Goal: Transaction & Acquisition: Purchase product/service

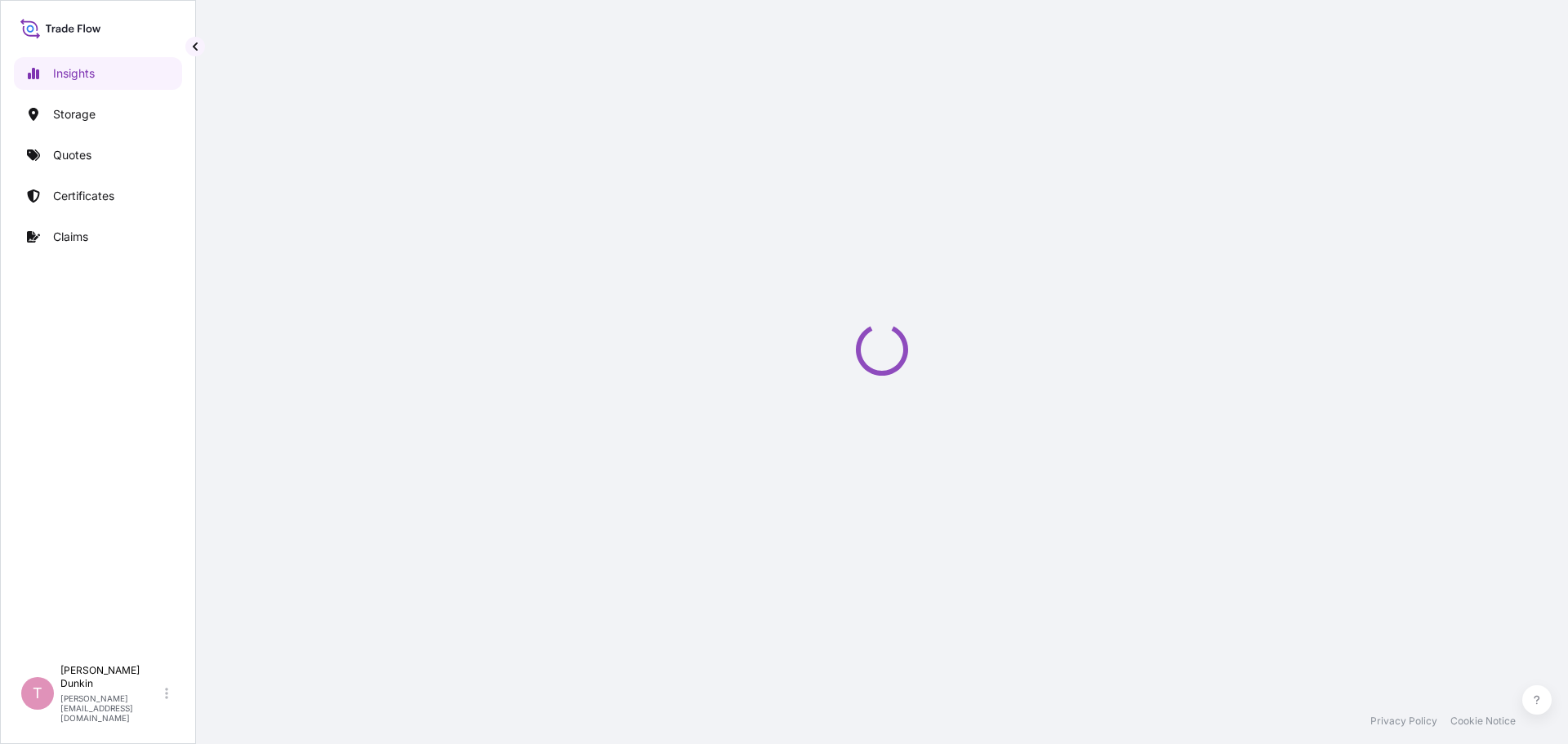
select select "2025"
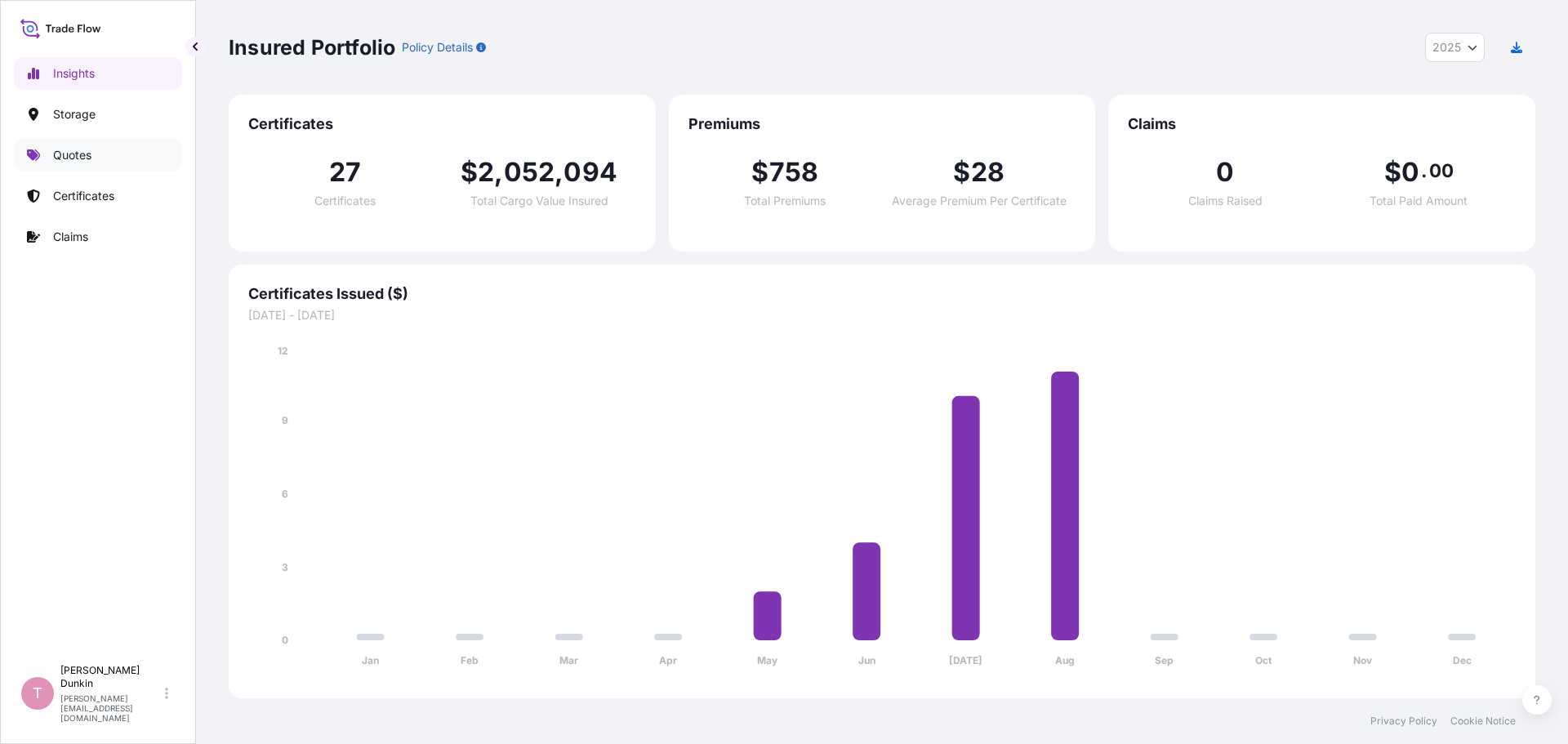
click at [70, 158] on p "Quotes" at bounding box center [72, 155] width 38 height 17
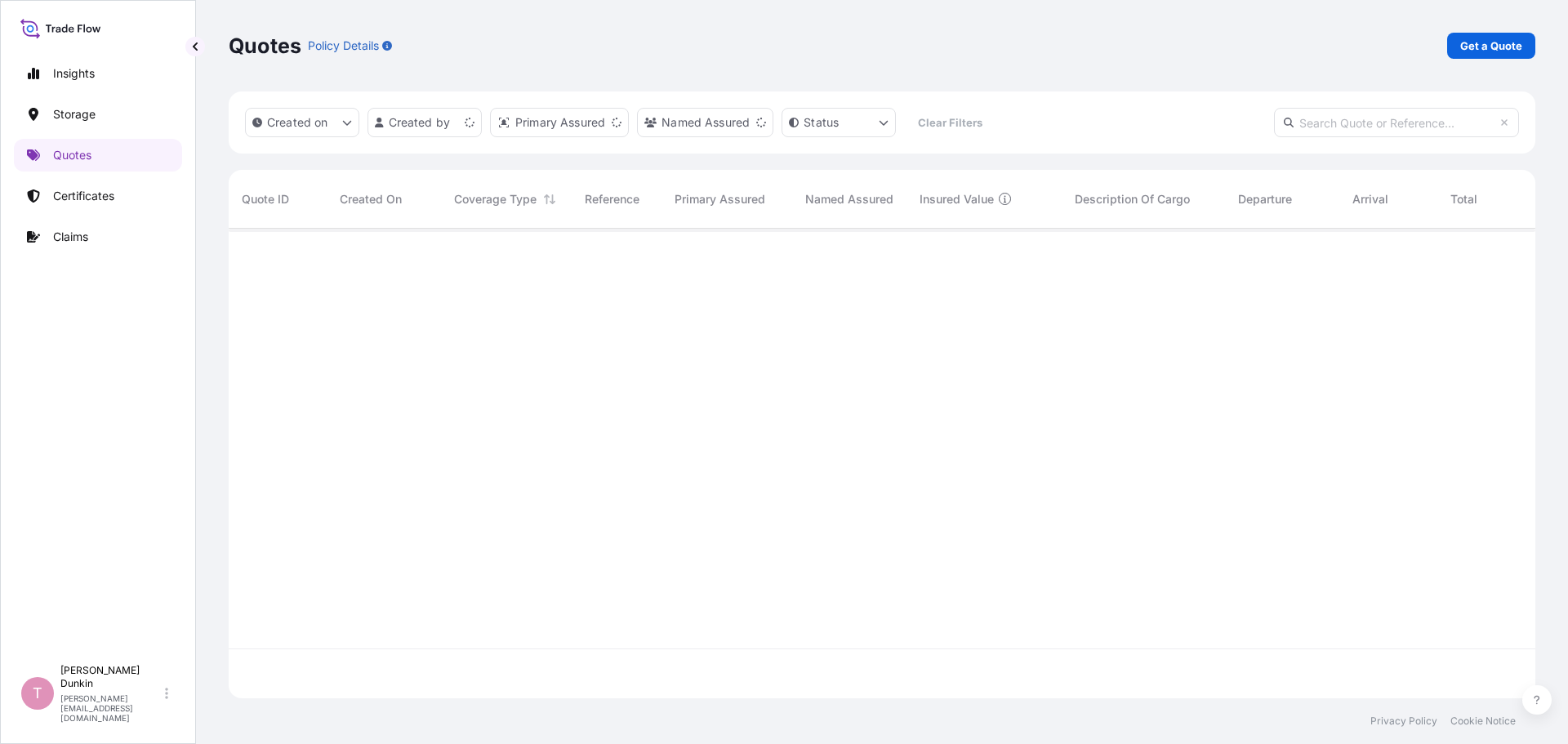
scroll to position [466, 1294]
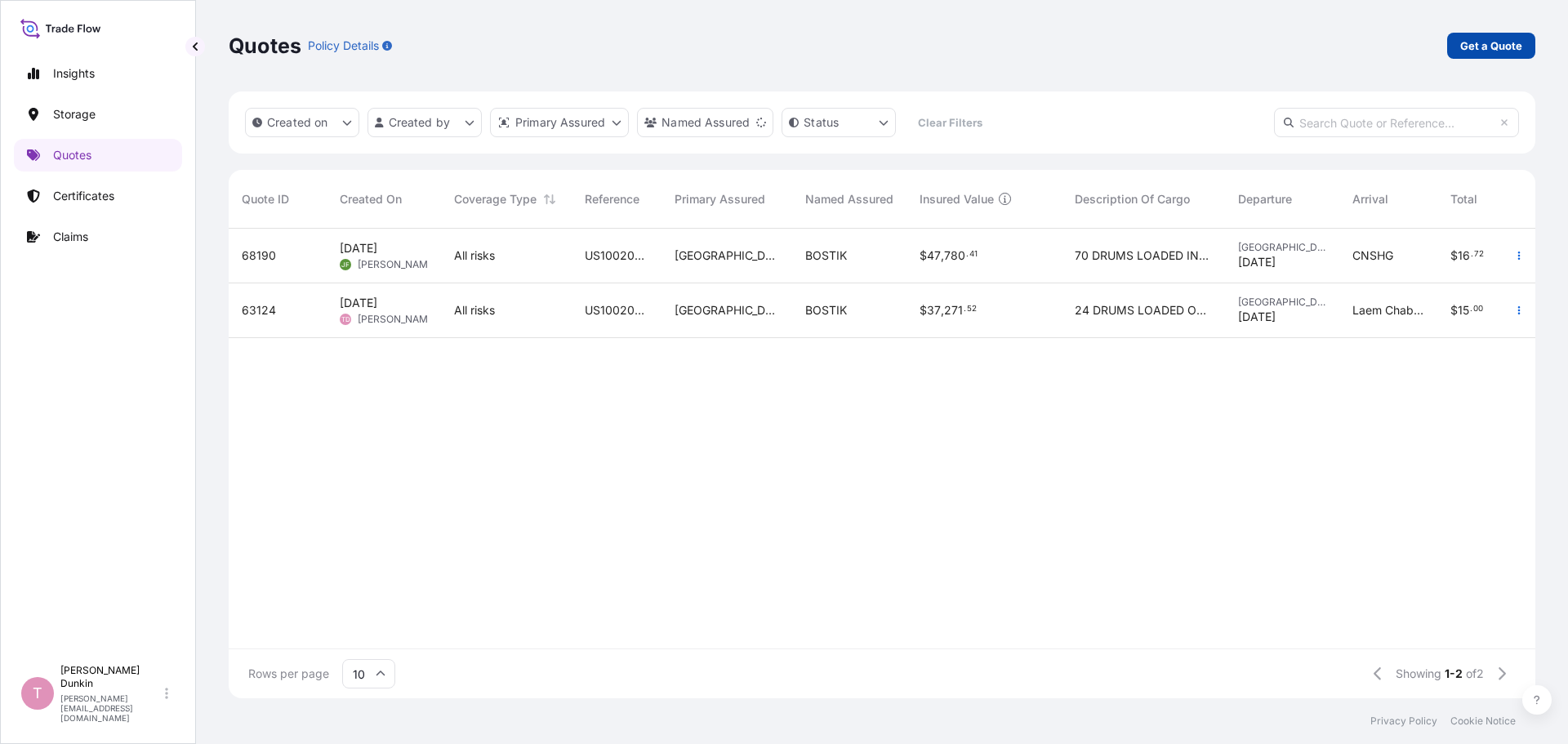
click at [1472, 50] on p "Get a Quote" at bounding box center [1492, 46] width 62 height 17
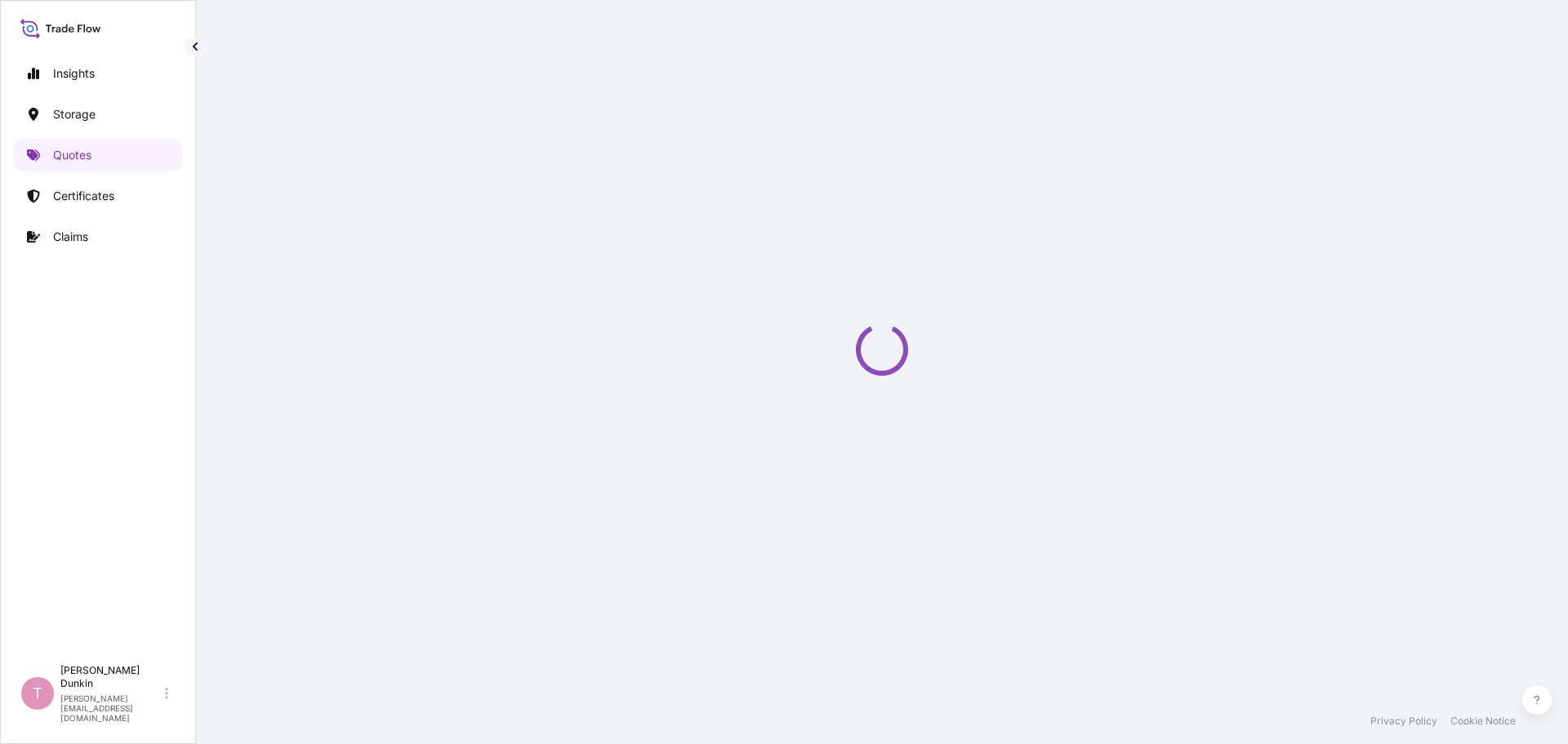
select select "Water"
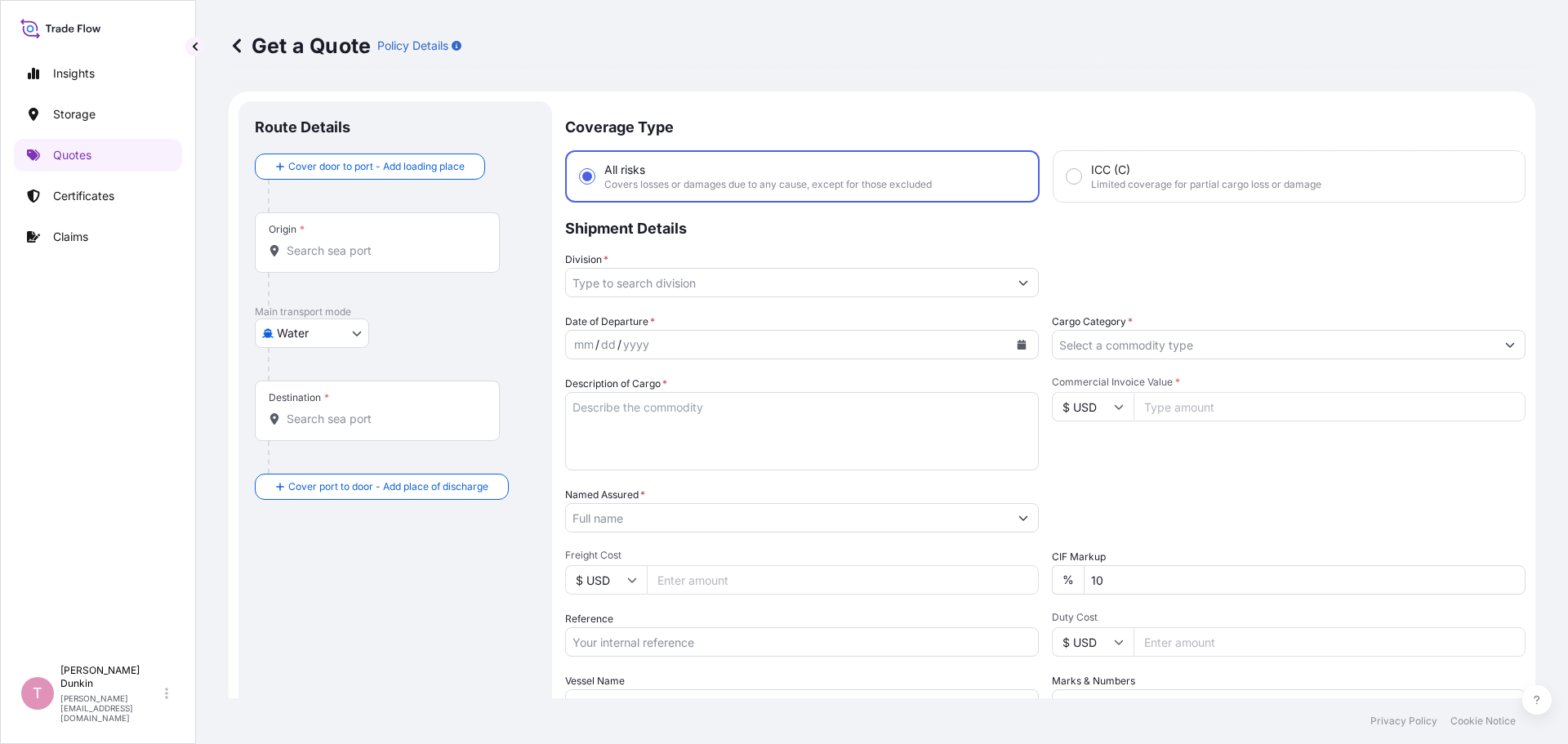
scroll to position [26, 0]
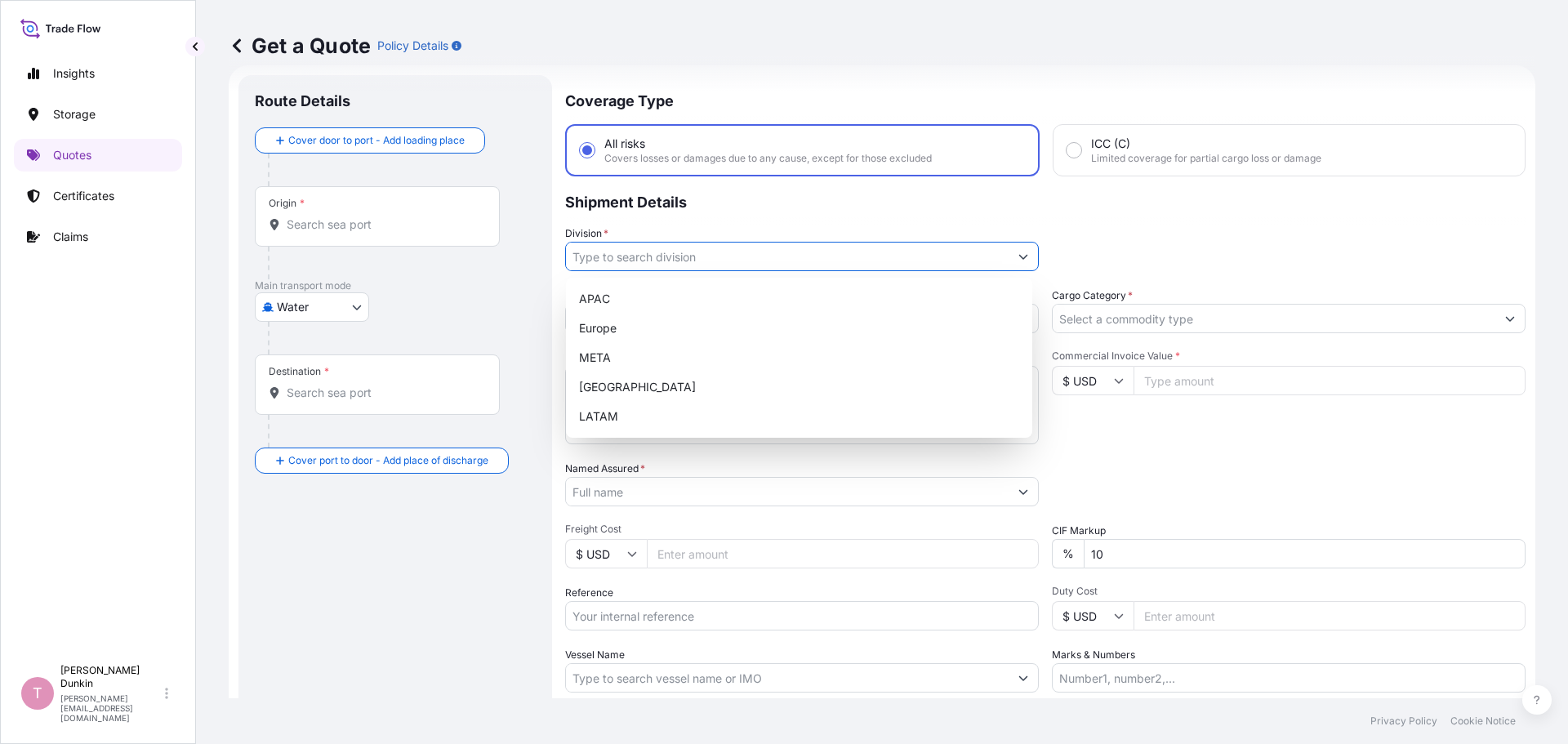
click at [1018, 255] on icon "Show suggestions" at bounding box center [1023, 257] width 10 height 10
click at [627, 393] on div "[GEOGRAPHIC_DATA]" at bounding box center [799, 387] width 453 height 29
type input "[GEOGRAPHIC_DATA]"
click at [623, 391] on div "[GEOGRAPHIC_DATA]" at bounding box center [799, 387] width 453 height 29
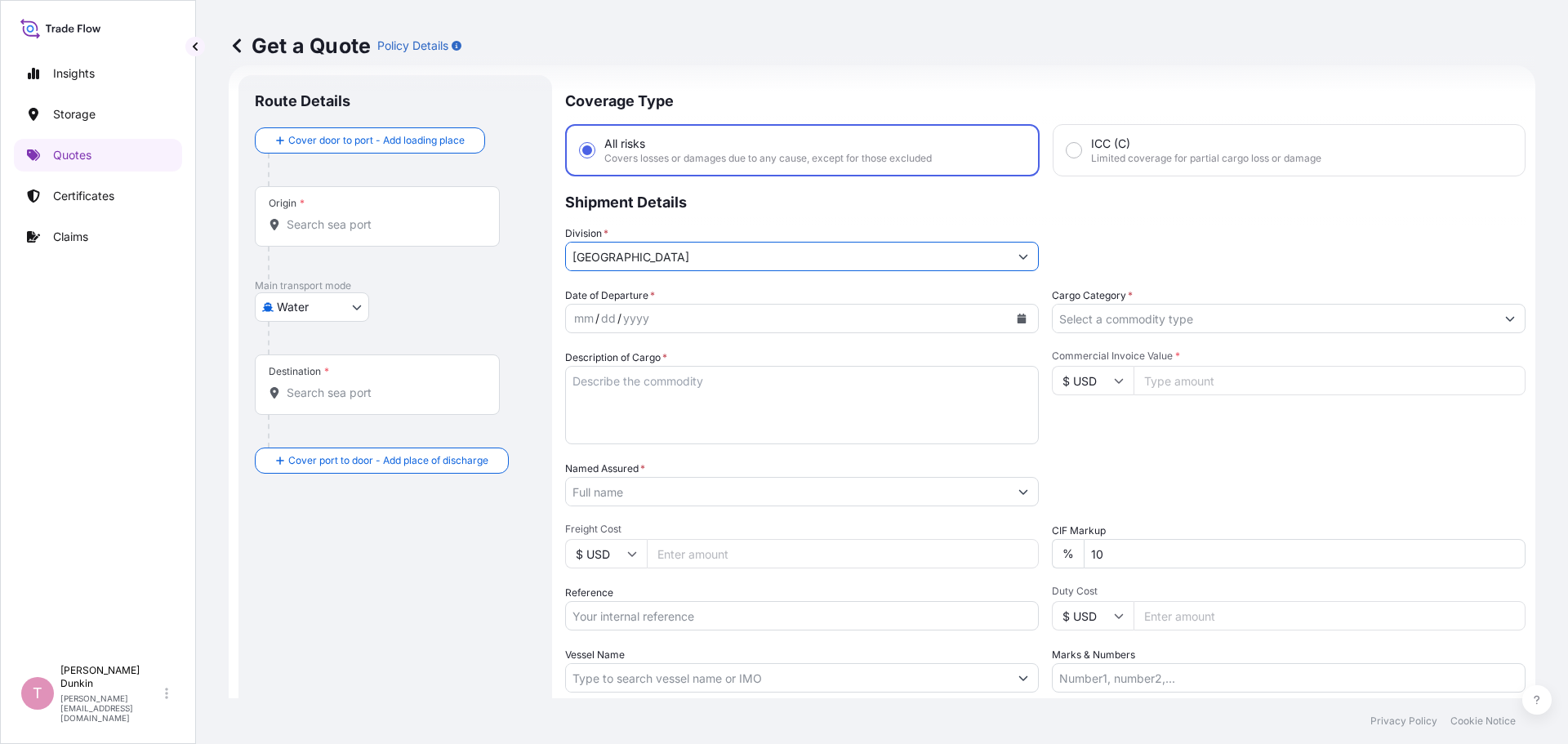
click at [1020, 317] on icon "Calendar" at bounding box center [1022, 318] width 10 height 10
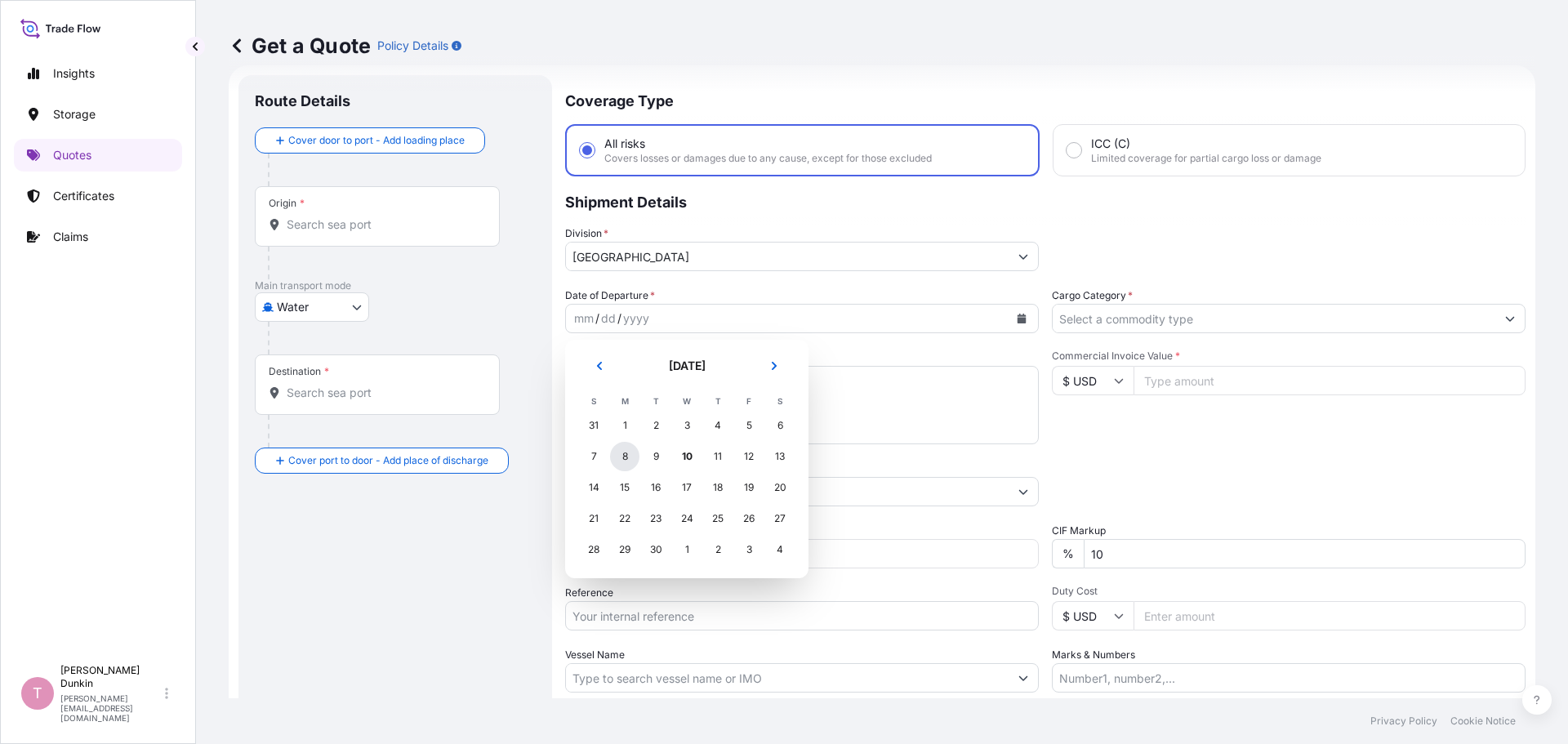
click at [622, 456] on div "8" at bounding box center [624, 456] width 29 height 29
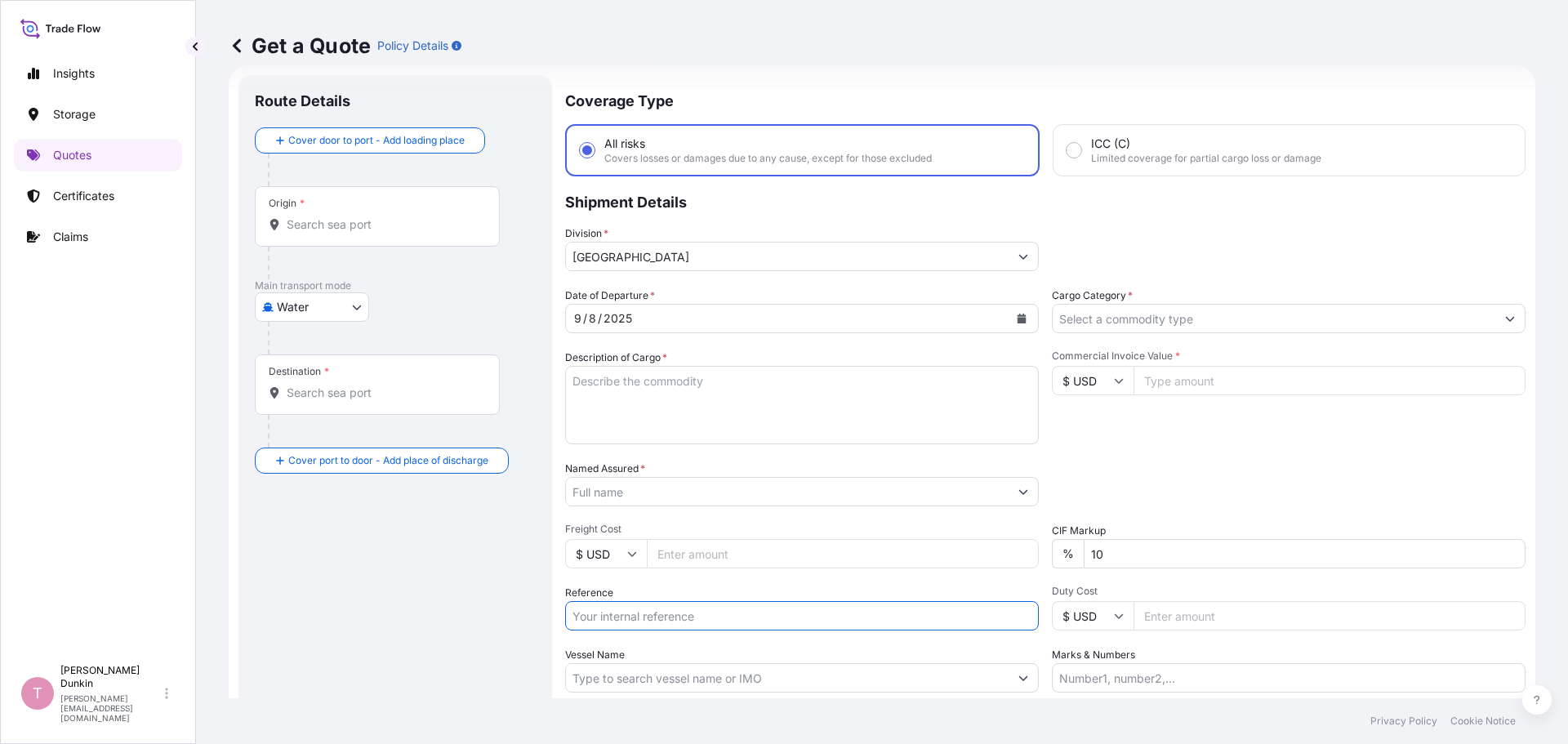
paste input "US10020838299"
type input "US10020838299"
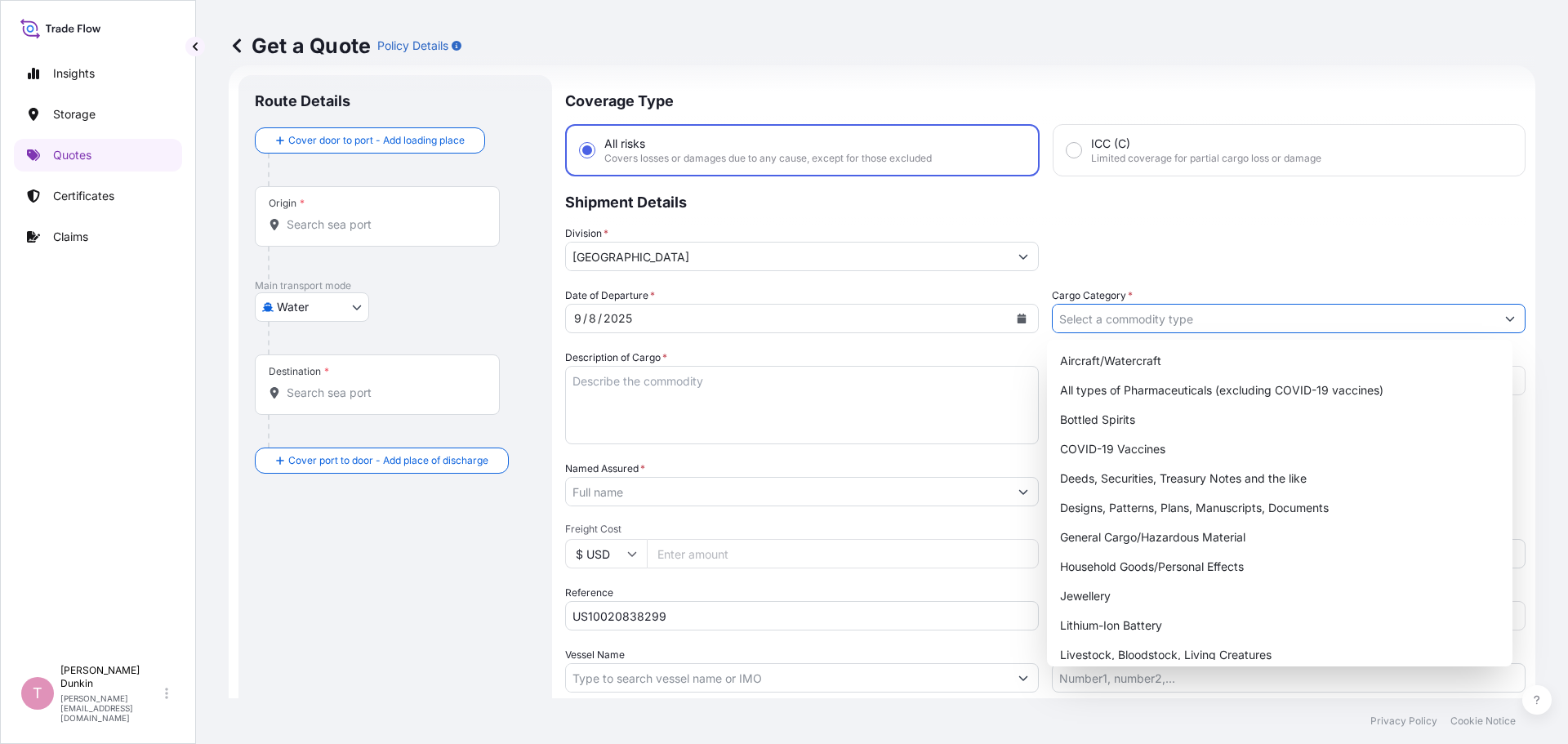
click at [1506, 321] on icon "Show suggestions" at bounding box center [1511, 319] width 9 height 5
click at [1092, 535] on div "General Cargo/Hazardous Material" at bounding box center [1280, 537] width 453 height 29
type input "General Cargo/Hazardous Material"
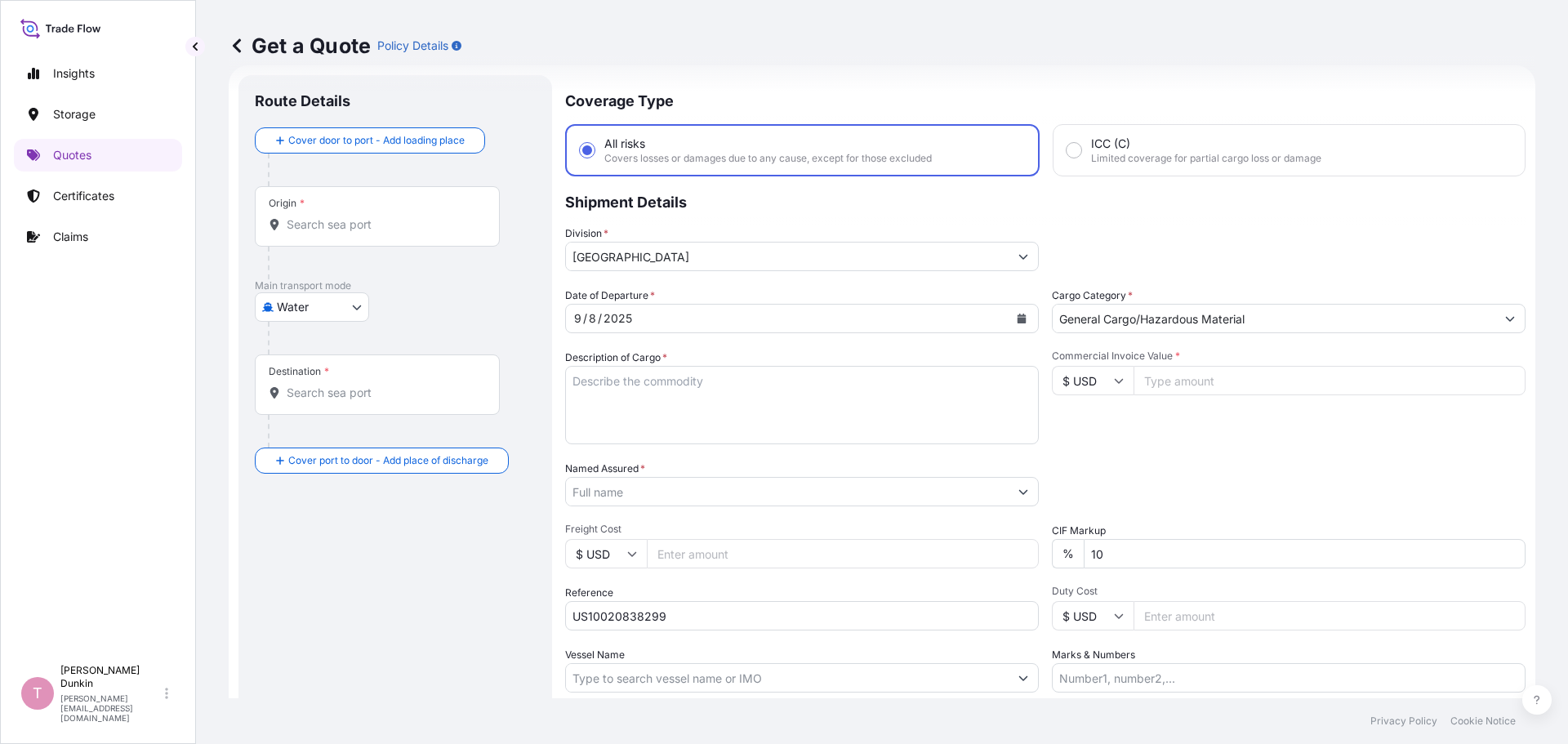
click at [594, 387] on textarea "Description of Cargo *" at bounding box center [802, 405] width 474 height 78
paste textarea "24"
click at [633, 379] on textarea "24" at bounding box center [802, 405] width 474 height 78
paste textarea "DRUMS LOADED ONTO 8 PALLETS LOADED INTO 1 20' CONTAINER(S) ADCOTE(TM) 35D9 181 …"
click at [835, 435] on textarea "24 DRUMS LOADED ONTO 8 PALLETS LOADED INTO 1 20' CONTAINER(S) ADCOTE(TM) 35D9 1…" at bounding box center [802, 405] width 474 height 78
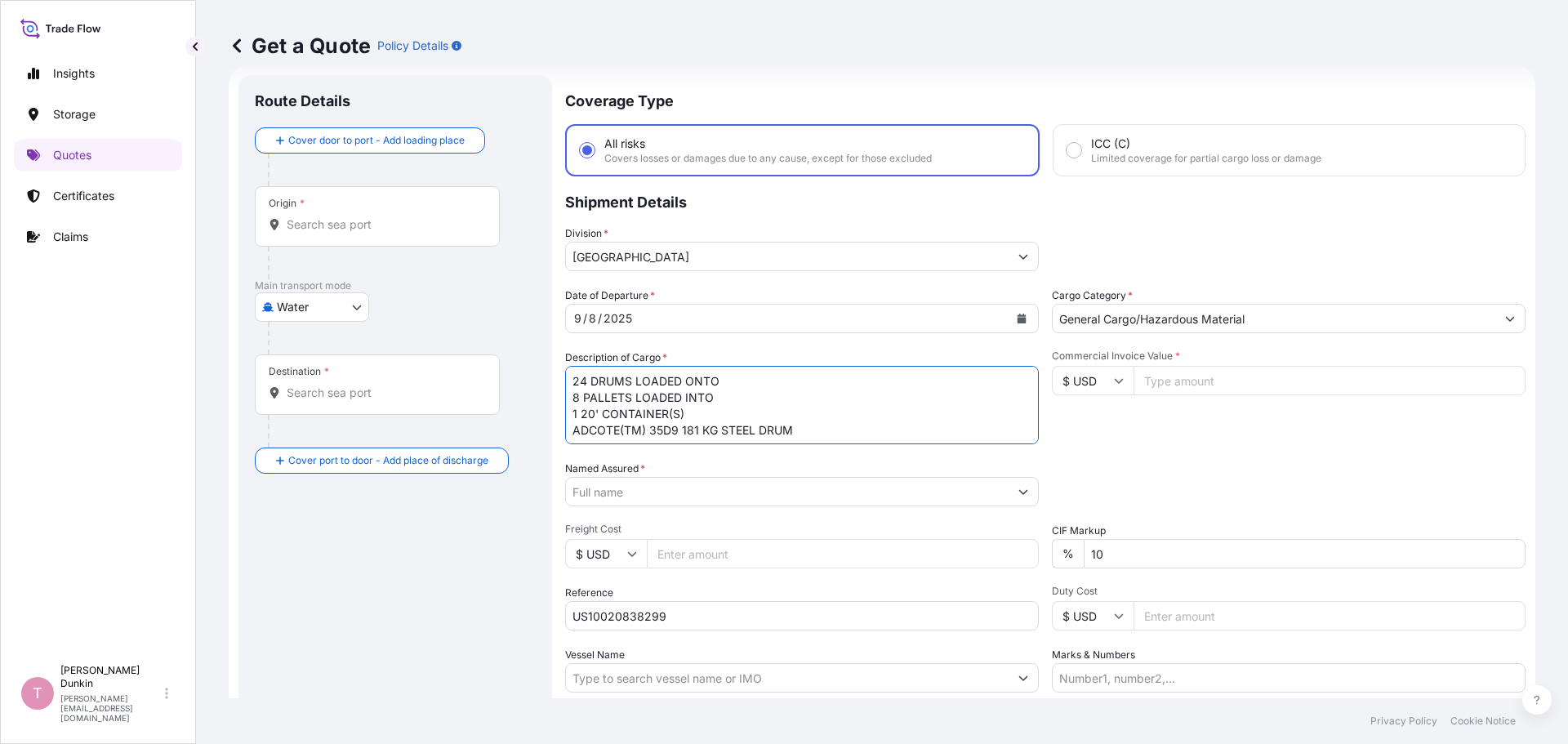
paste textarea "UNITED STATES UN1866 RESIN SOLUTION, 3, II IMDG UN1866 RESIN SOLUTION, 3, II, (…"
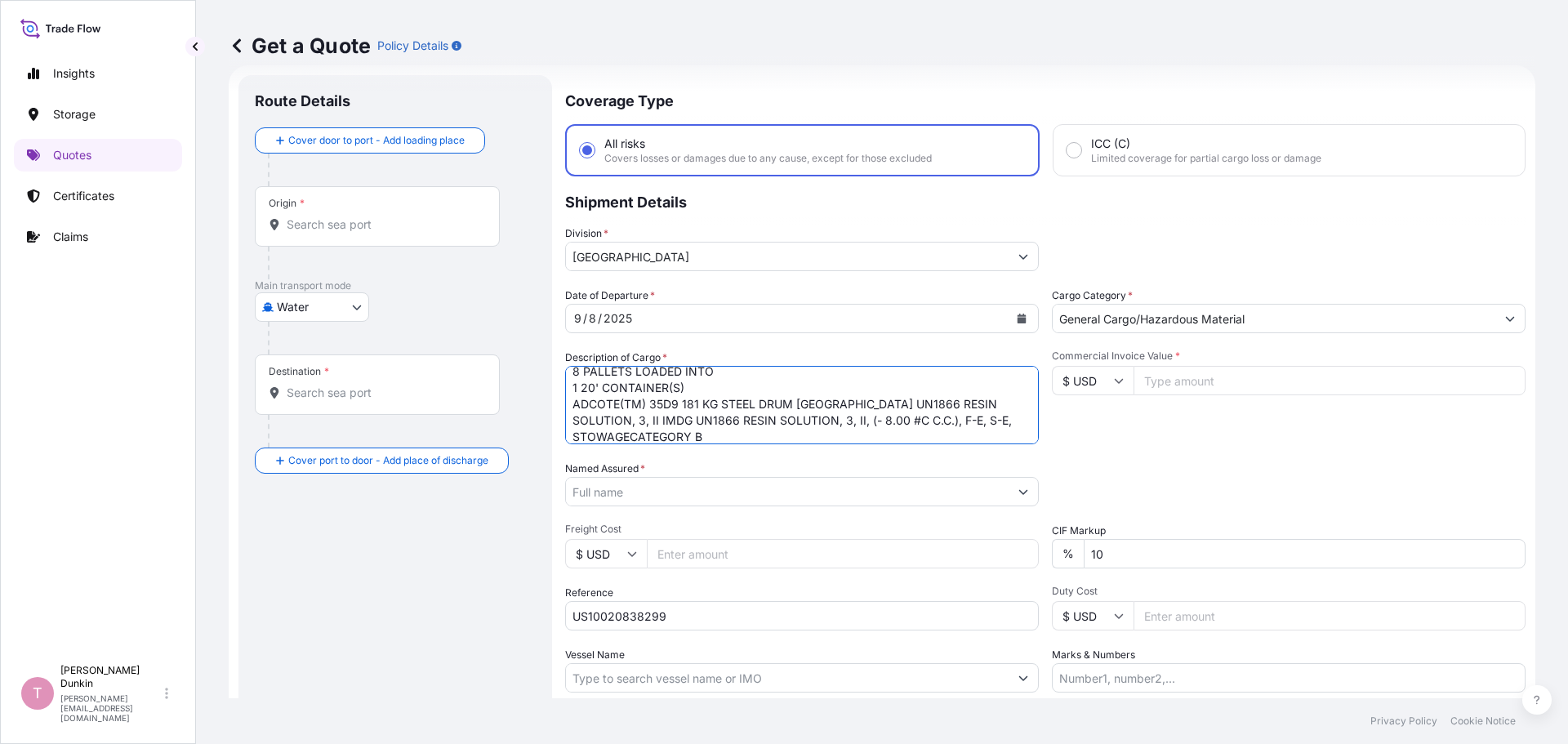
type textarea "24 DRUMS LOADED ONTO 8 PALLETS LOADED INTO 1 20' CONTAINER(S) ADCOTE(TM) 35D9 1…"
click at [1016, 496] on button "Show suggestions" at bounding box center [1017, 491] width 29 height 29
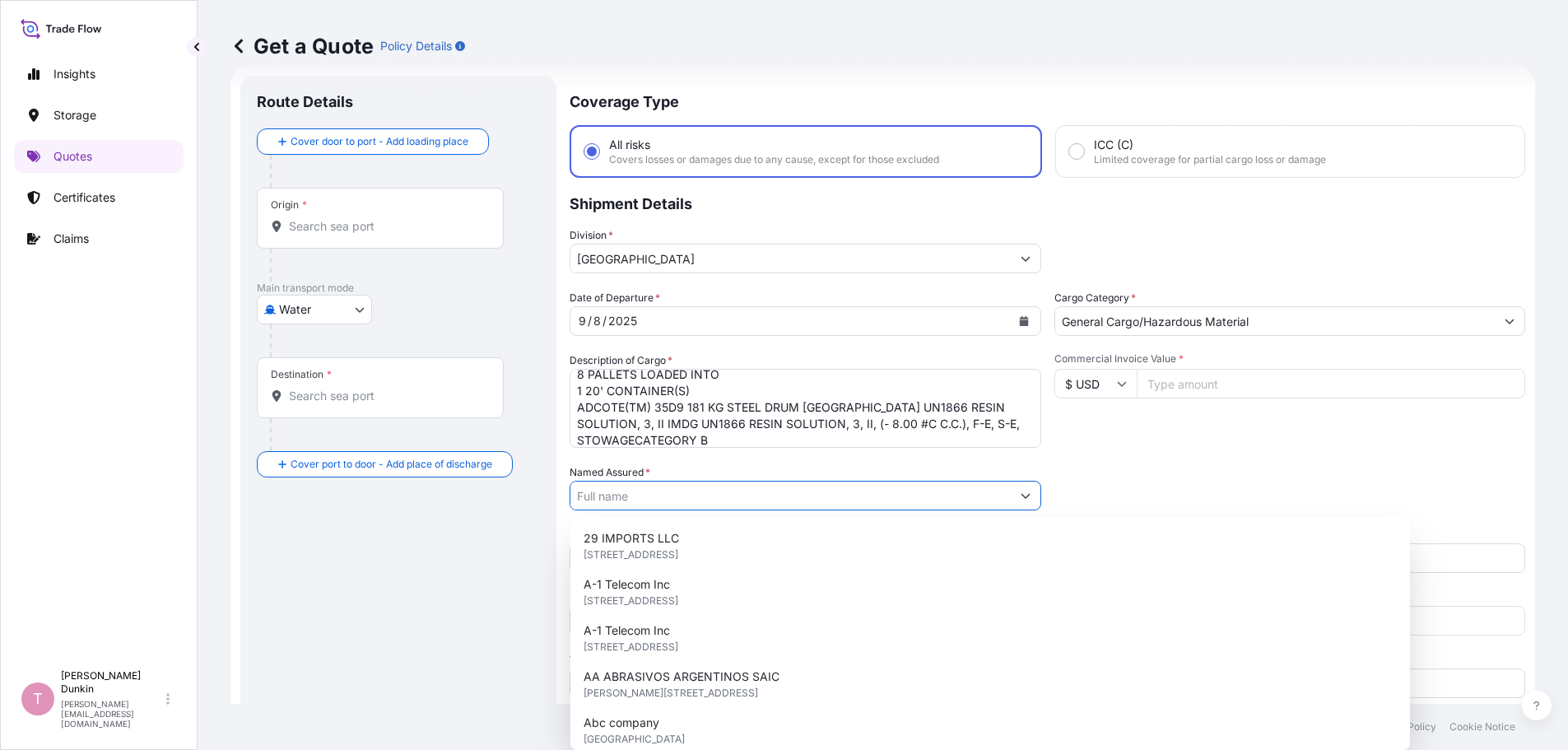
click at [620, 500] on input "Named Assured *" at bounding box center [791, 495] width 441 height 29
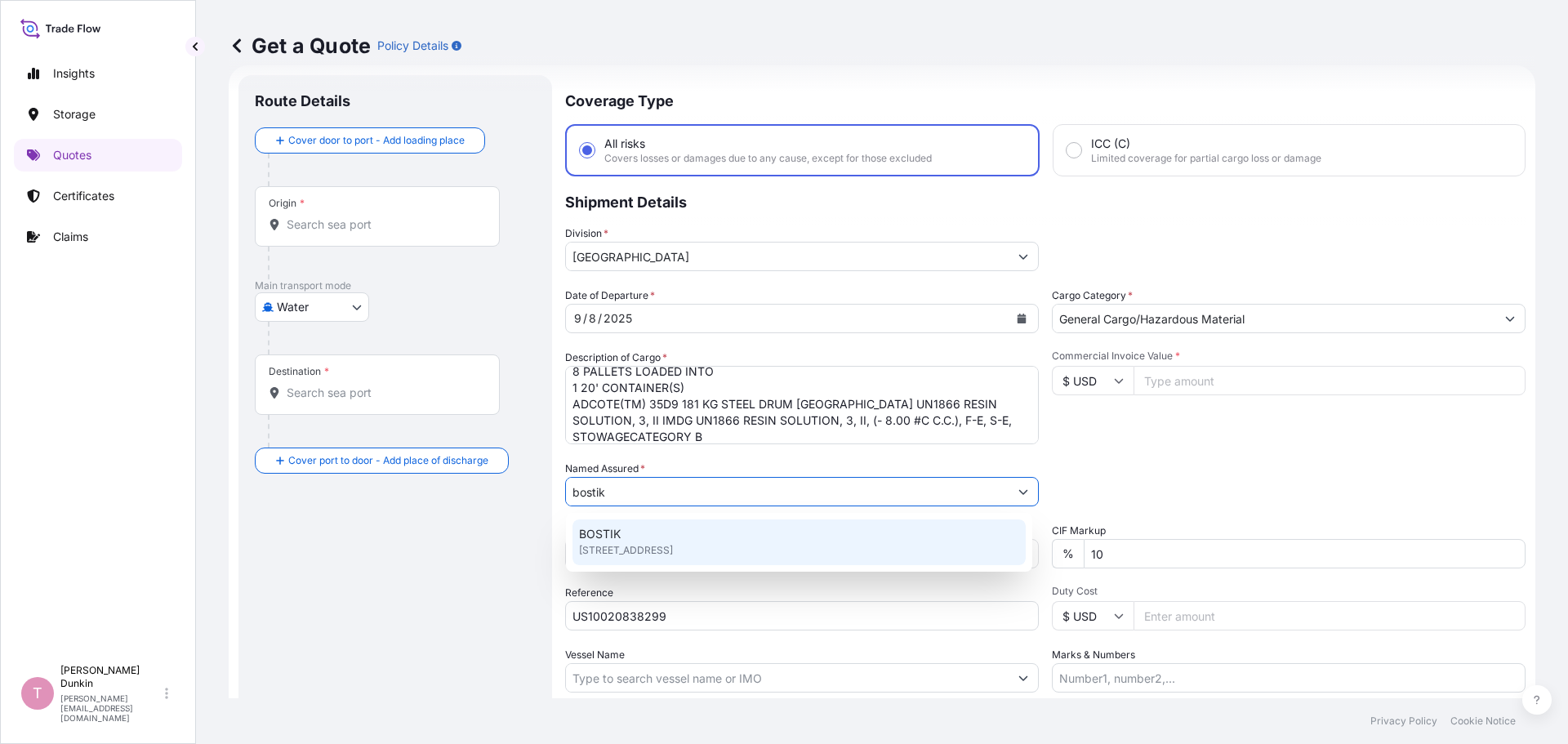
click at [604, 539] on span "BOSTIK" at bounding box center [600, 535] width 42 height 17
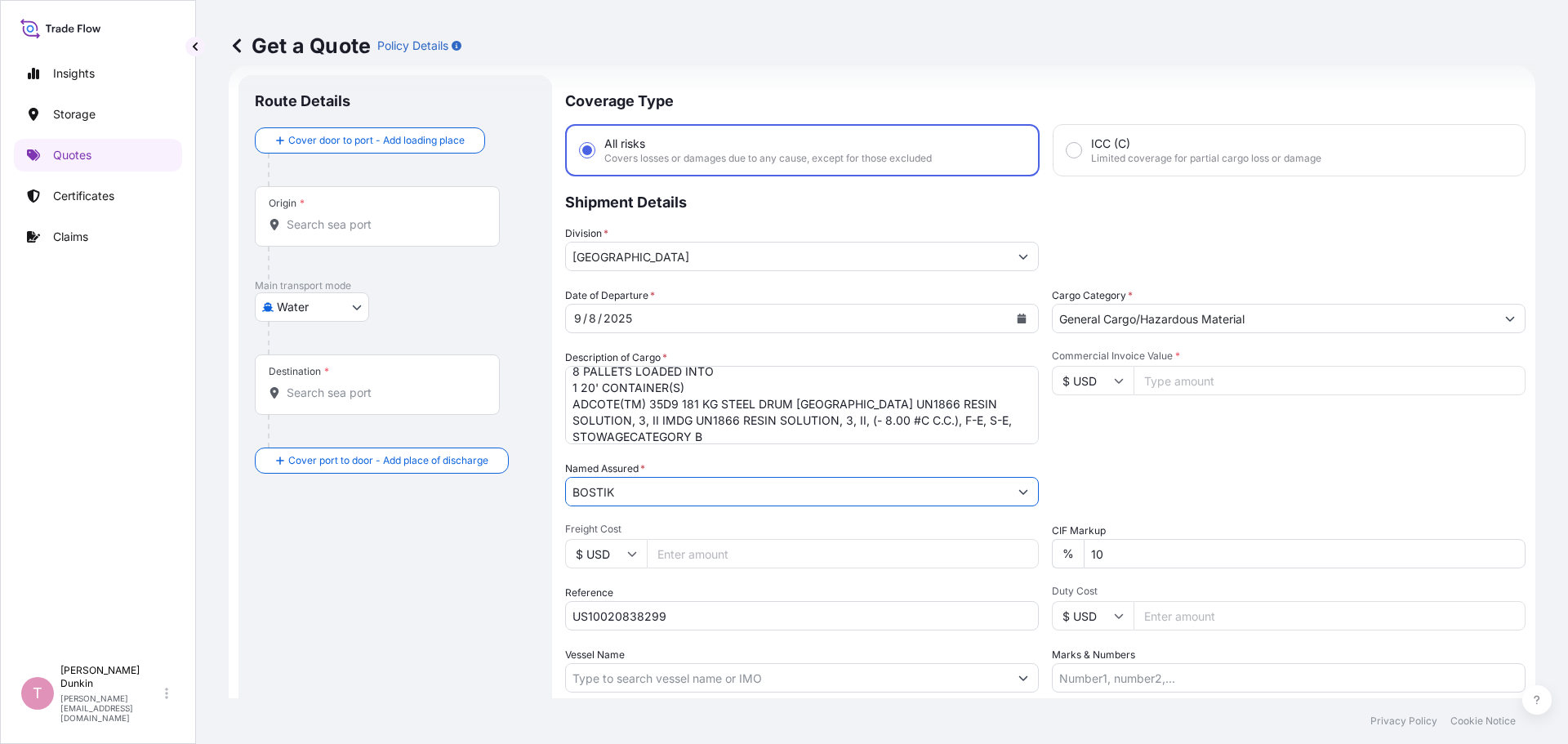
type input "BOSTIK"
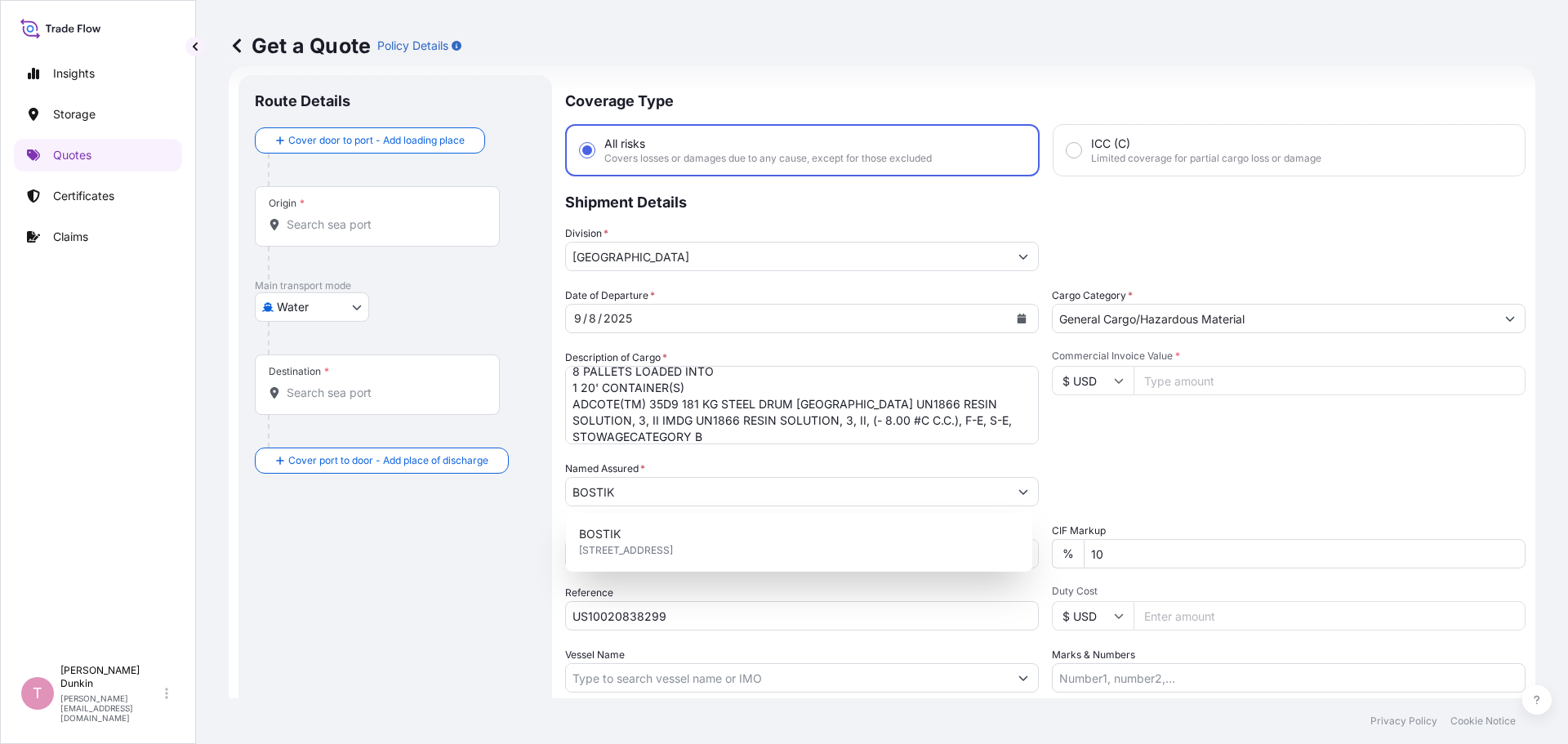
click at [1185, 379] on input "Commercial Invoice Value *" at bounding box center [1330, 380] width 392 height 29
paste input "33883.20"
type input "33883.20"
click at [305, 210] on div "Origin *" at bounding box center [377, 216] width 245 height 61
click at [305, 216] on input "Origin *" at bounding box center [383, 224] width 193 height 17
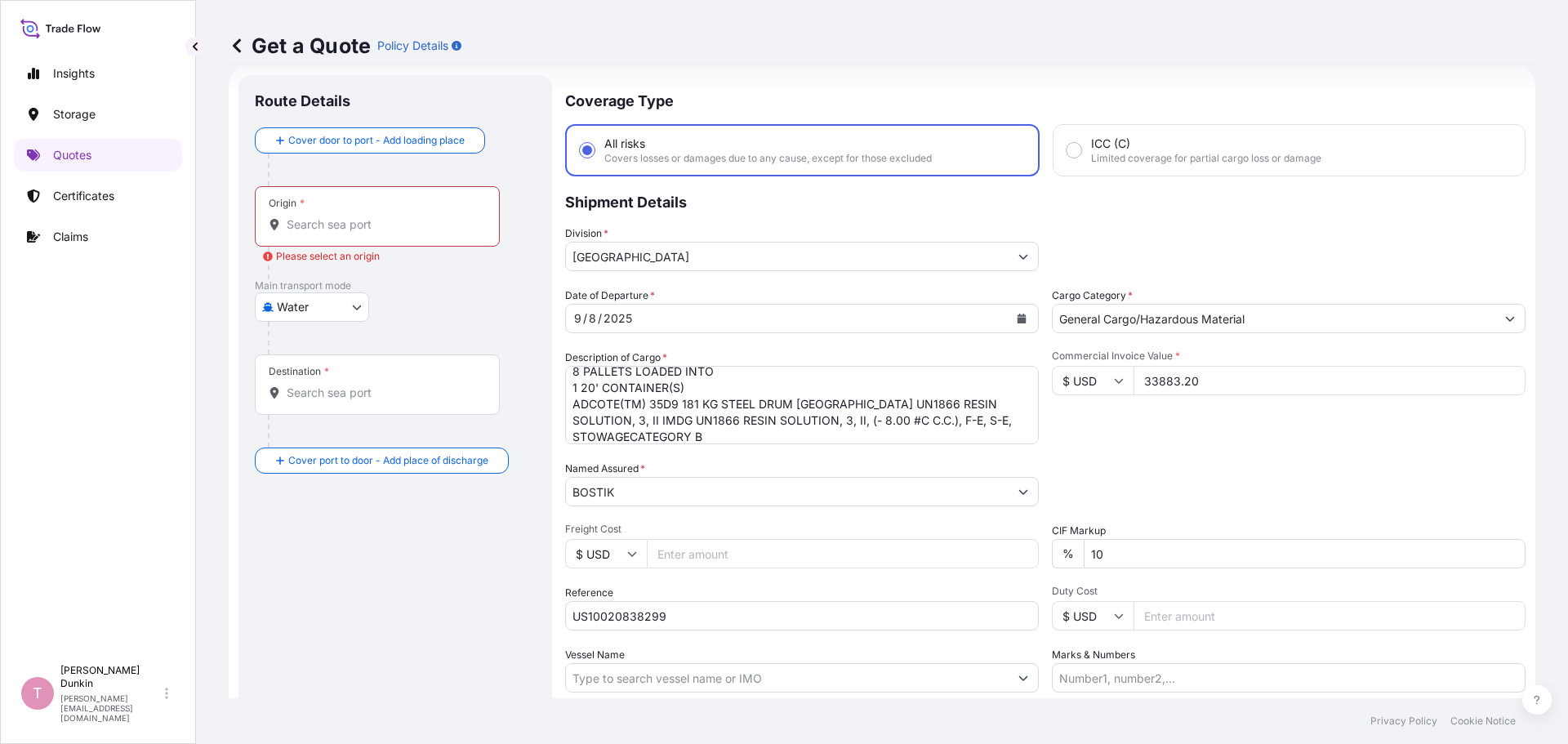
drag, startPoint x: 305, startPoint y: 210, endPoint x: 280, endPoint y: 228, distance: 30.8
click at [280, 228] on div at bounding box center [377, 224] width 217 height 17
click at [287, 228] on input "Origin * Please select an origin" at bounding box center [383, 224] width 193 height 17
click at [282, 234] on div "Origin *" at bounding box center [377, 216] width 245 height 61
click at [287, 233] on input "Origin * Please select an origin" at bounding box center [383, 224] width 193 height 17
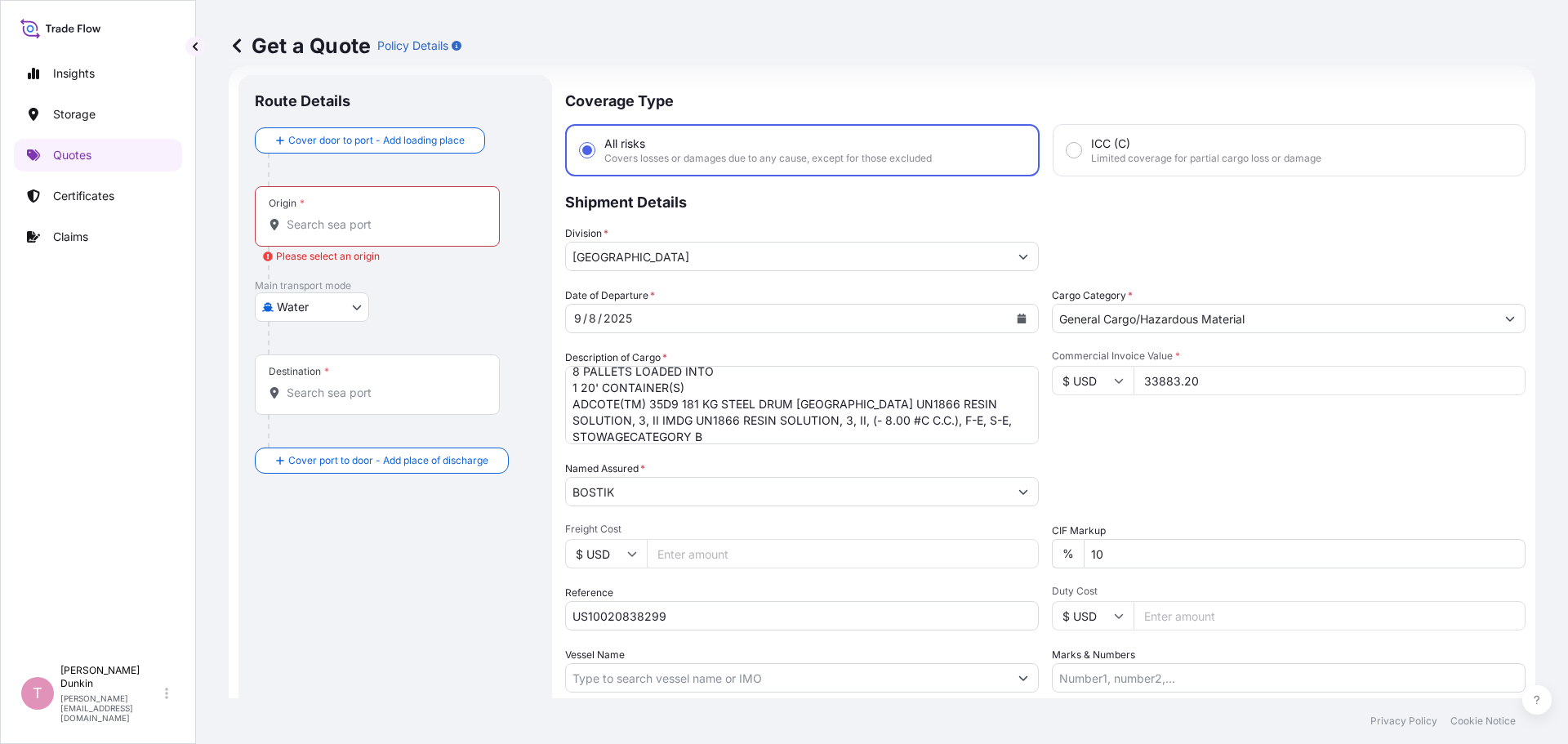
click at [276, 230] on div at bounding box center [377, 224] width 217 height 17
click at [287, 230] on input "Origin * Please select an origin" at bounding box center [383, 224] width 193 height 17
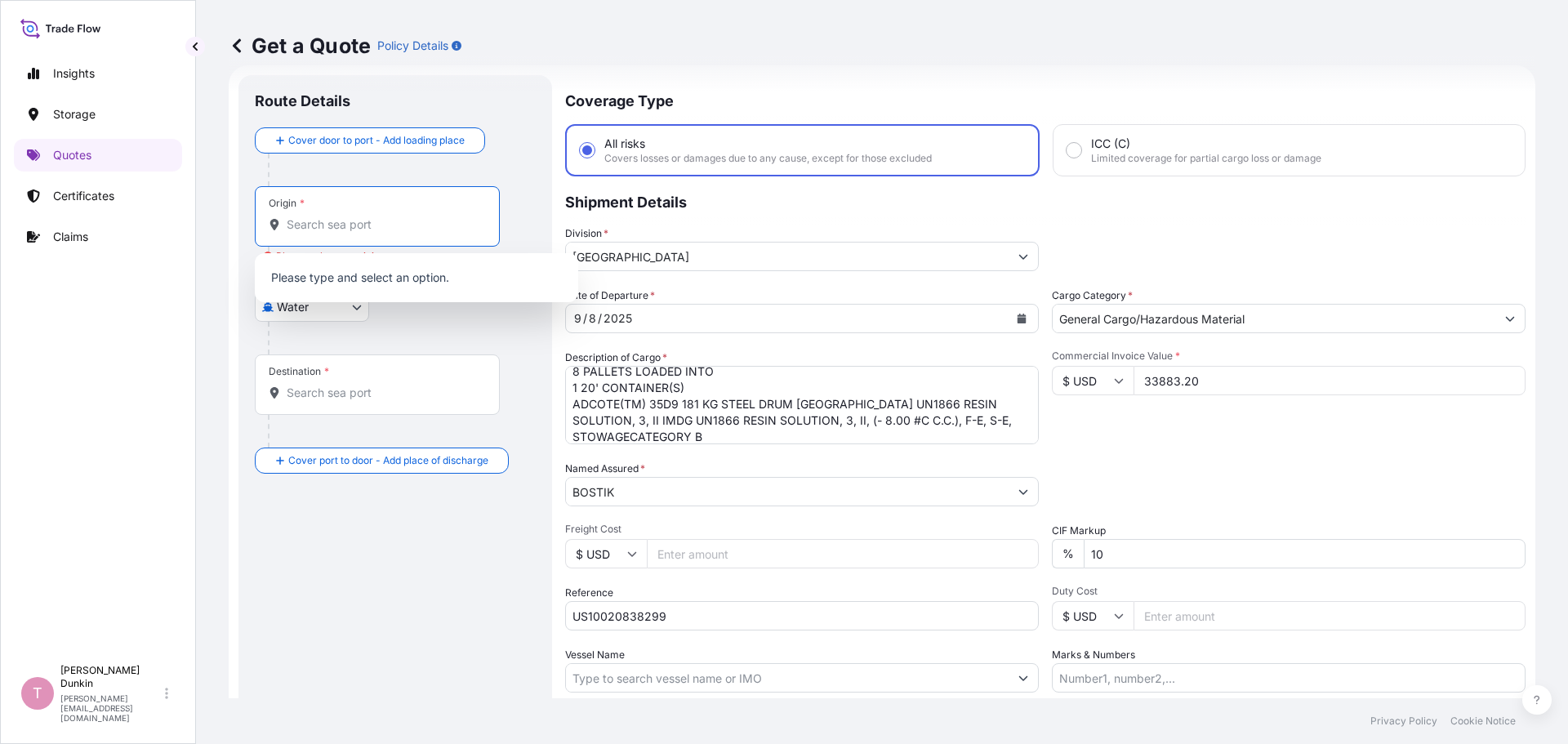
paste input "[GEOGRAPHIC_DATA], [GEOGRAPHIC_DATA]"
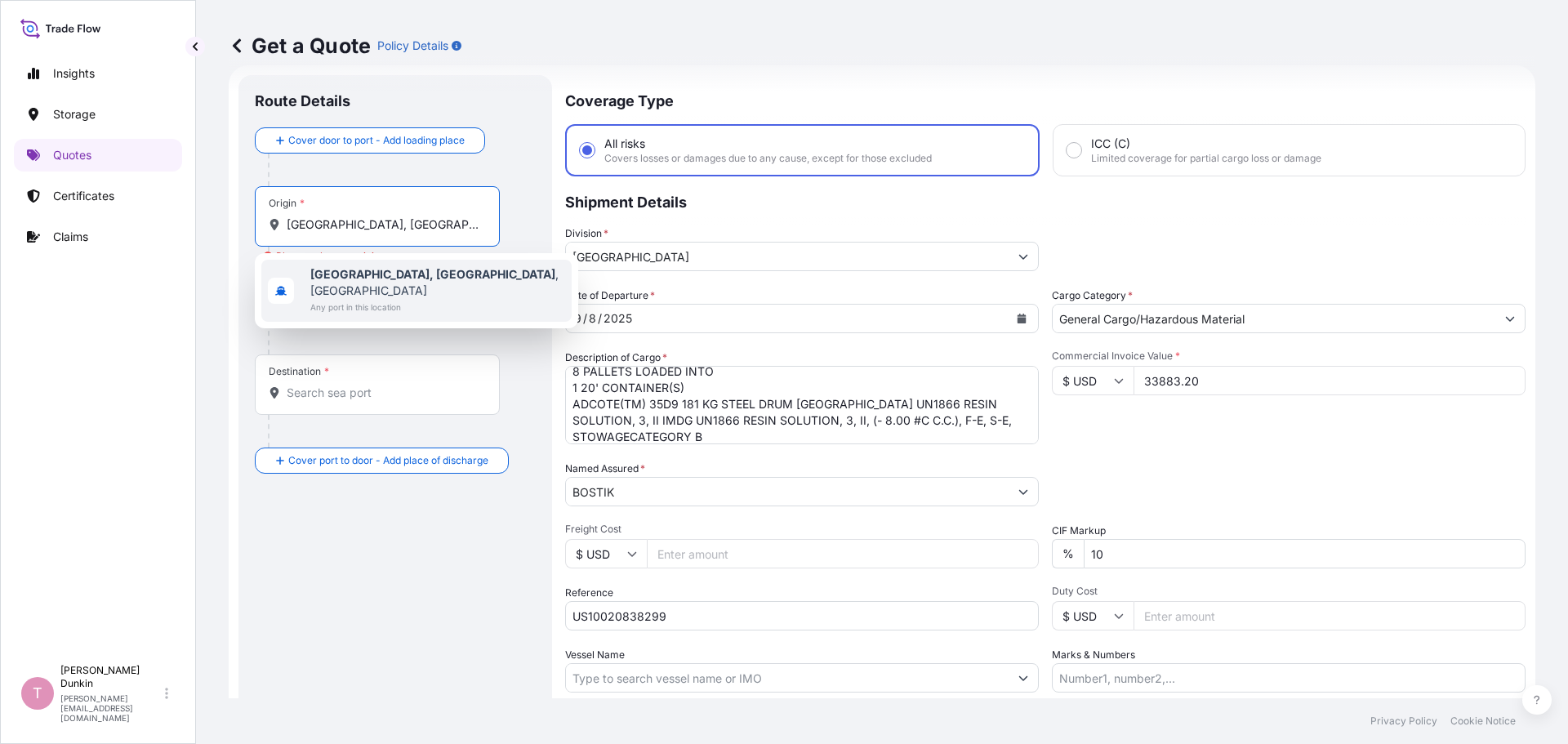
click at [322, 271] on b "[GEOGRAPHIC_DATA], [GEOGRAPHIC_DATA]" at bounding box center [432, 273] width 245 height 14
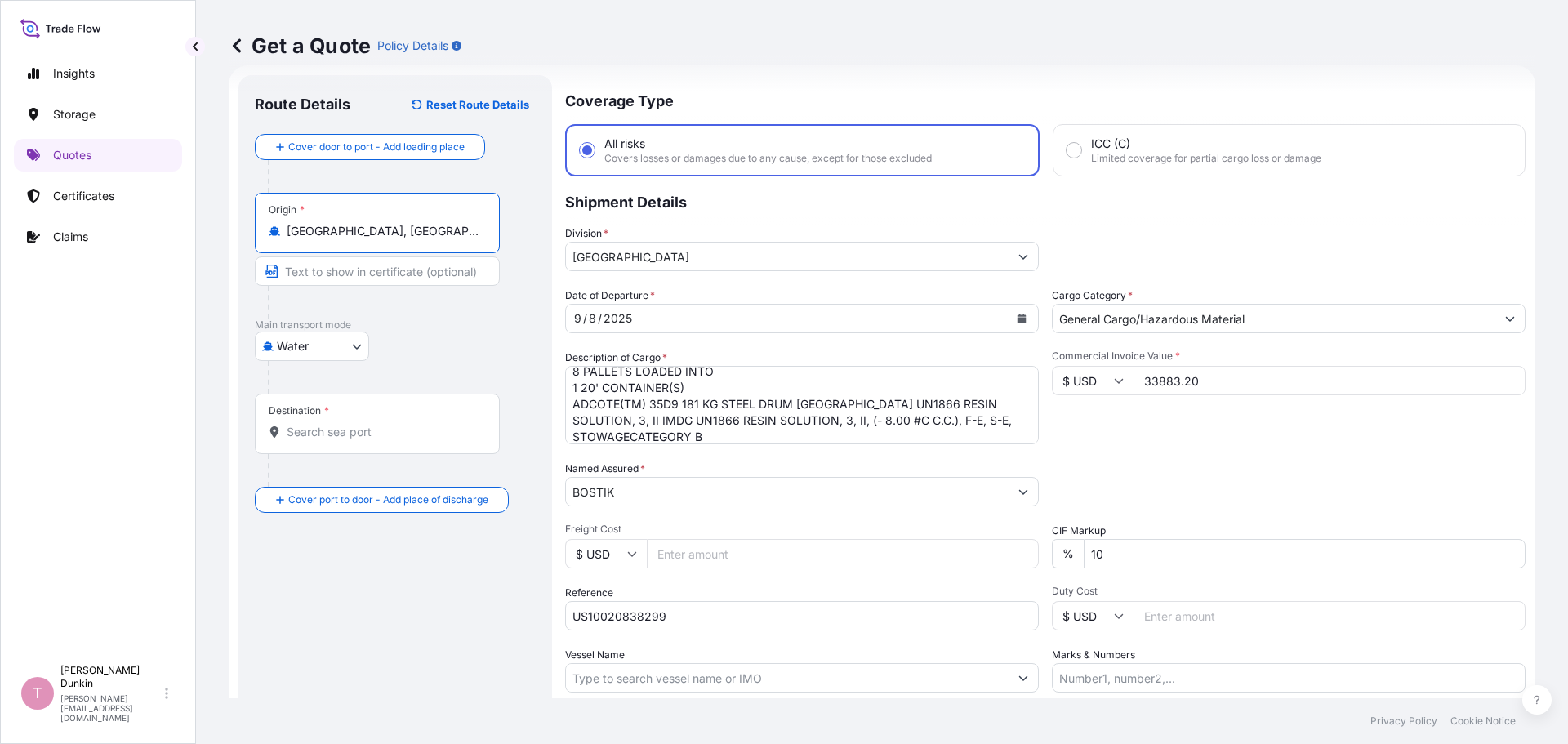
type input "[GEOGRAPHIC_DATA], [GEOGRAPHIC_DATA], [GEOGRAPHIC_DATA]"
click at [302, 421] on div "Destination *" at bounding box center [377, 424] width 245 height 61
click at [302, 424] on input "Destination *" at bounding box center [383, 432] width 193 height 17
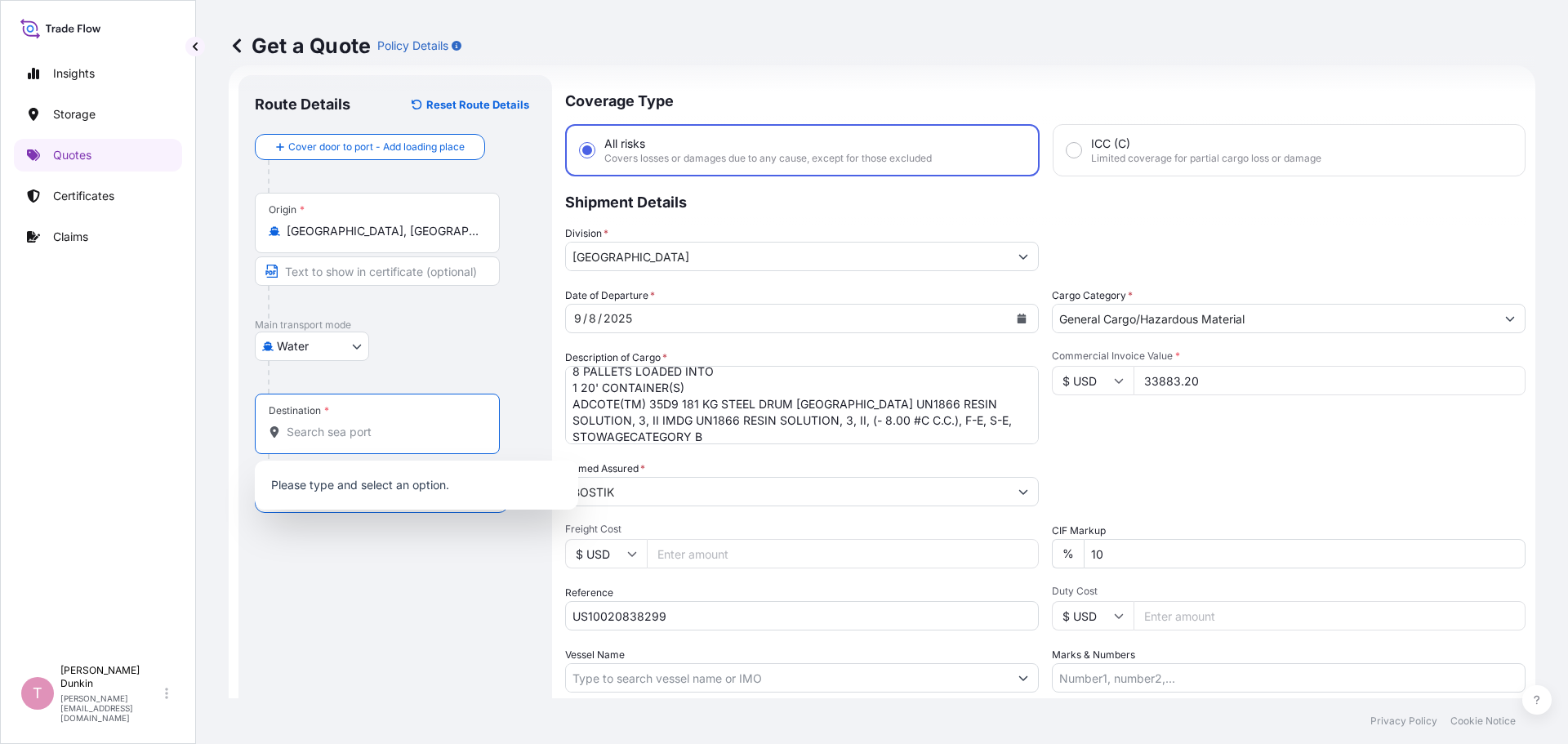
paste input "[GEOGRAPHIC_DATA], [GEOGRAPHIC_DATA]"
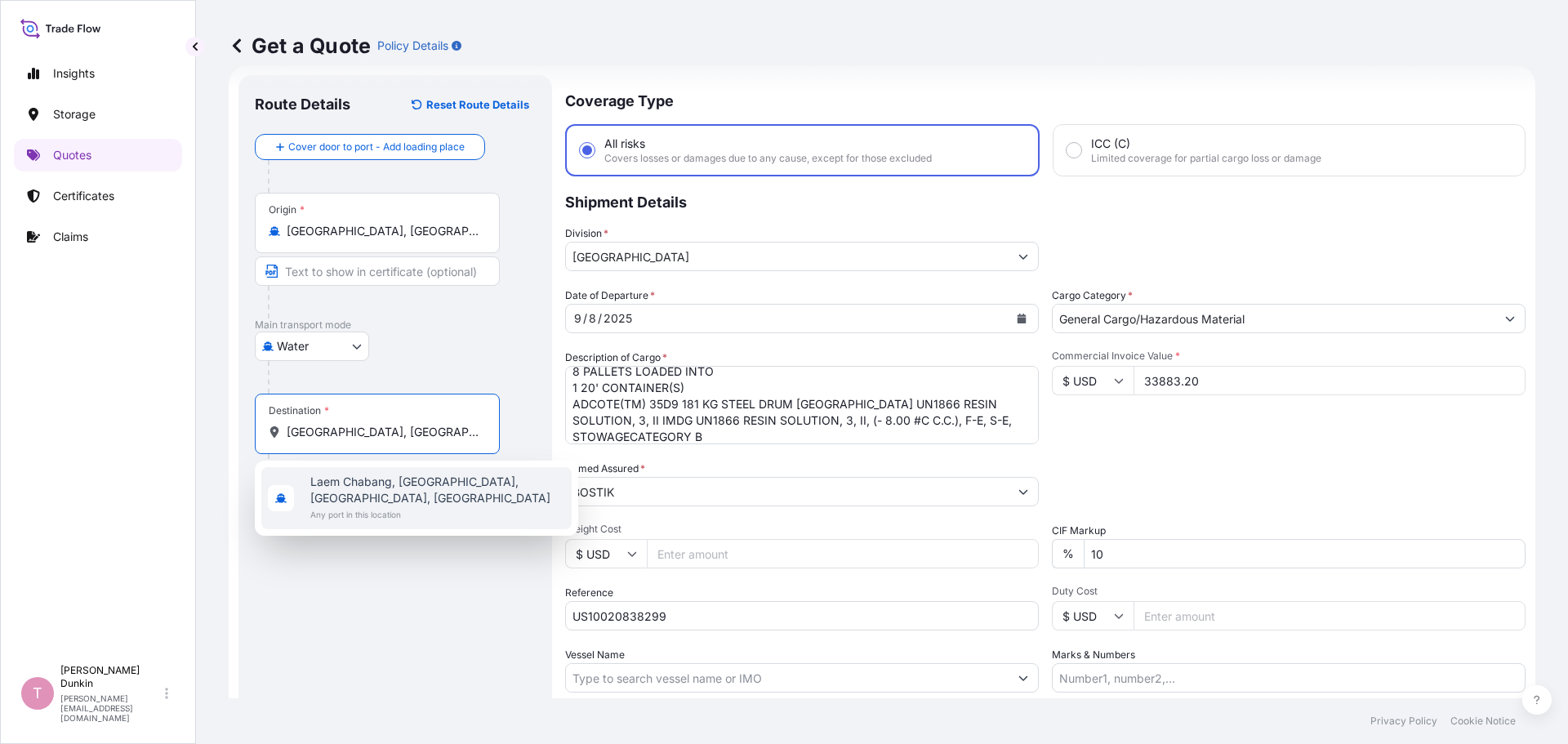
click at [342, 485] on span "Laem Chabang, [GEOGRAPHIC_DATA], [GEOGRAPHIC_DATA], [GEOGRAPHIC_DATA]" at bounding box center [437, 490] width 255 height 32
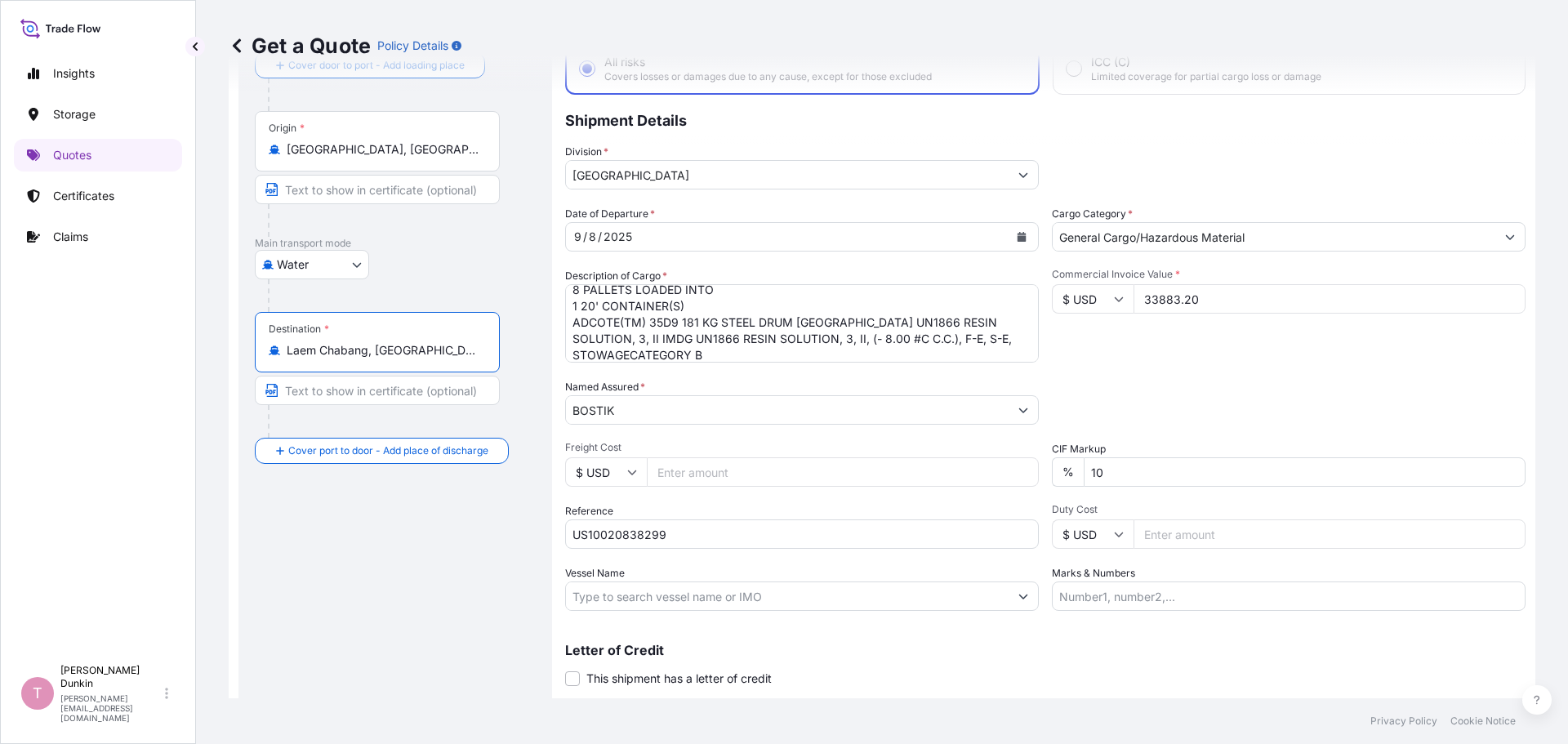
scroll to position [152, 0]
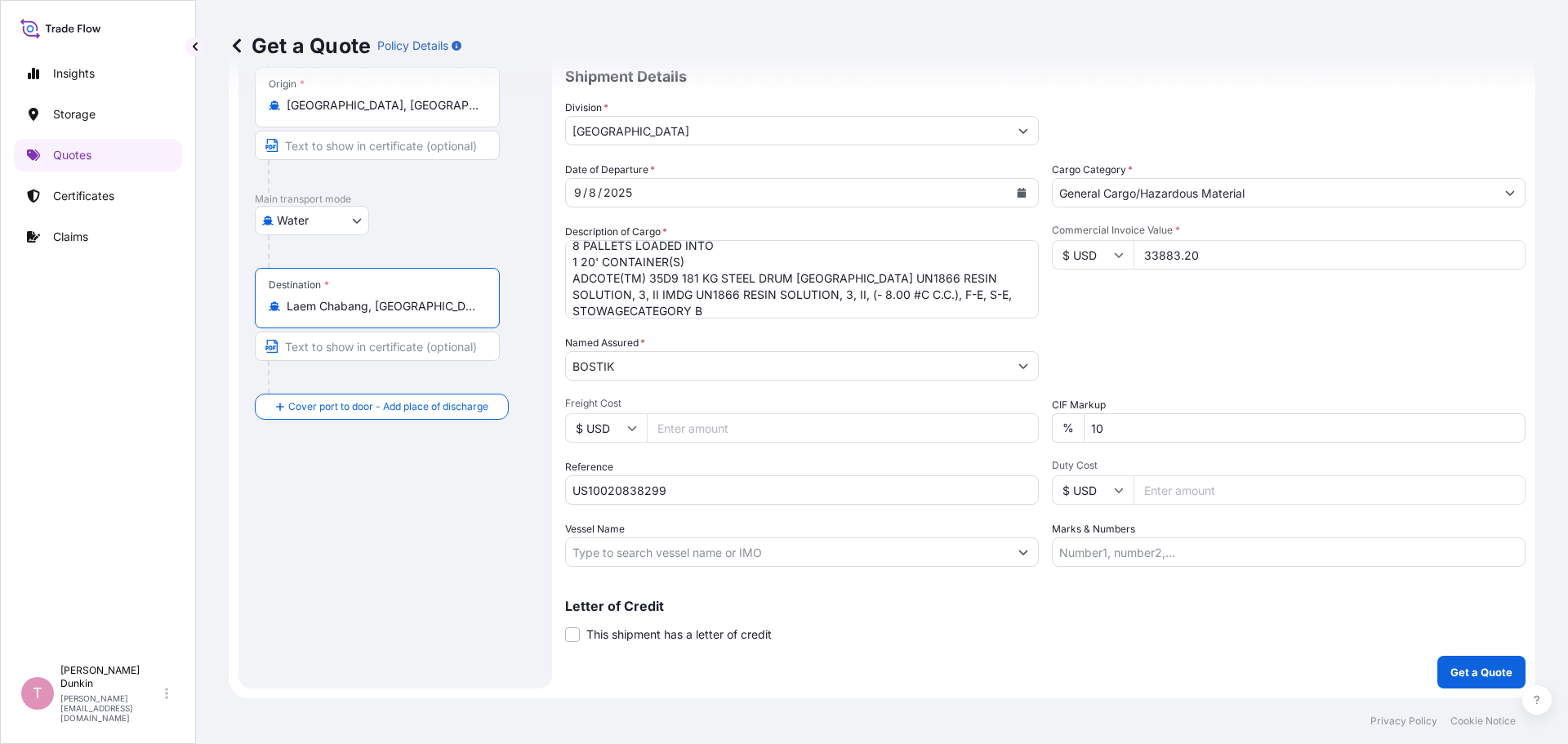
type input "Laem Chabang, [GEOGRAPHIC_DATA], [GEOGRAPHIC_DATA], [GEOGRAPHIC_DATA]"
click at [617, 549] on input "Vessel Name" at bounding box center [787, 551] width 442 height 29
paste input "CMA CGM [PERSON_NAME]"
click at [728, 552] on input "CMA CGM [PERSON_NAME]#" at bounding box center [787, 551] width 442 height 29
paste input "1TUERN1MA"
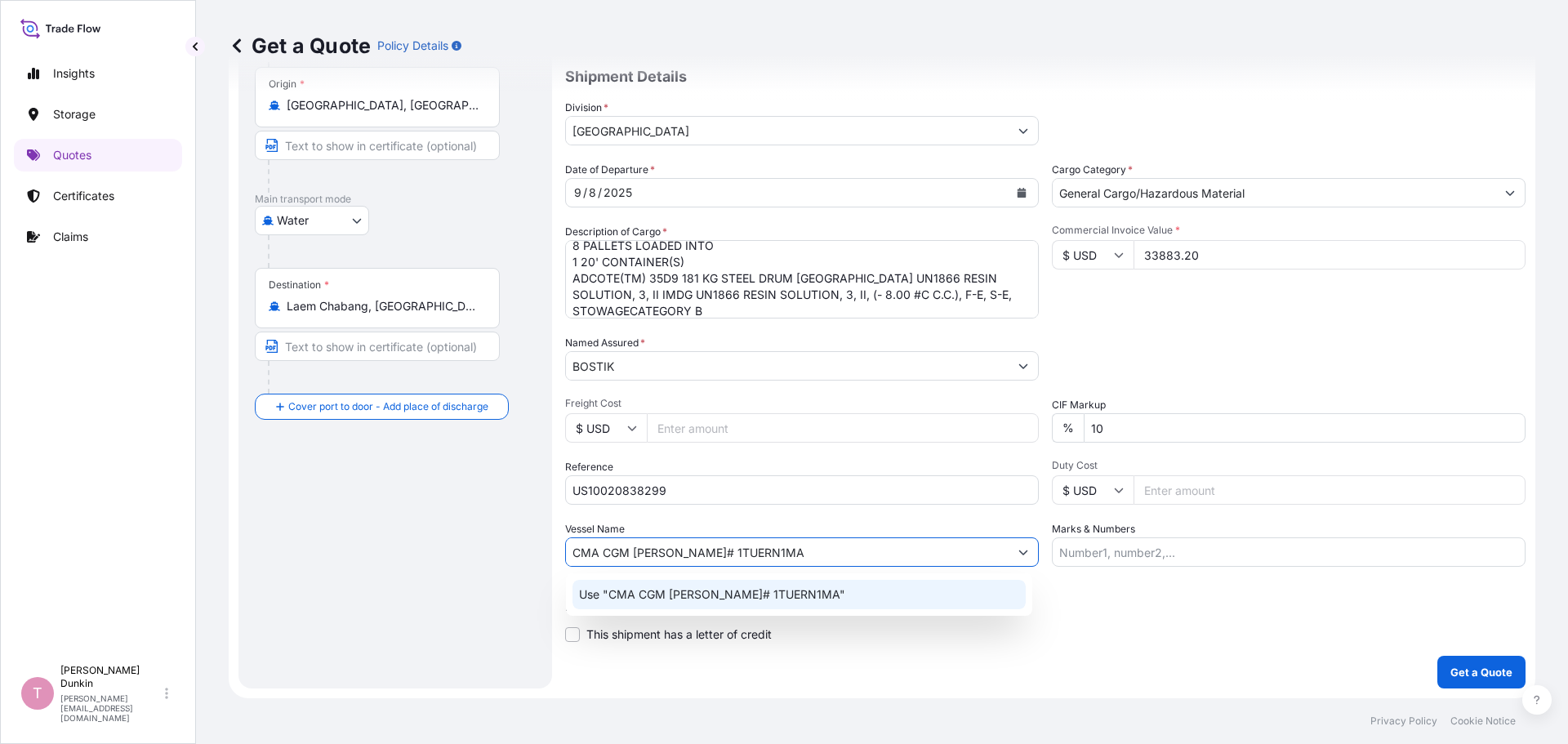
type input "CMA CGM [PERSON_NAME]# 1TUERN1MA"
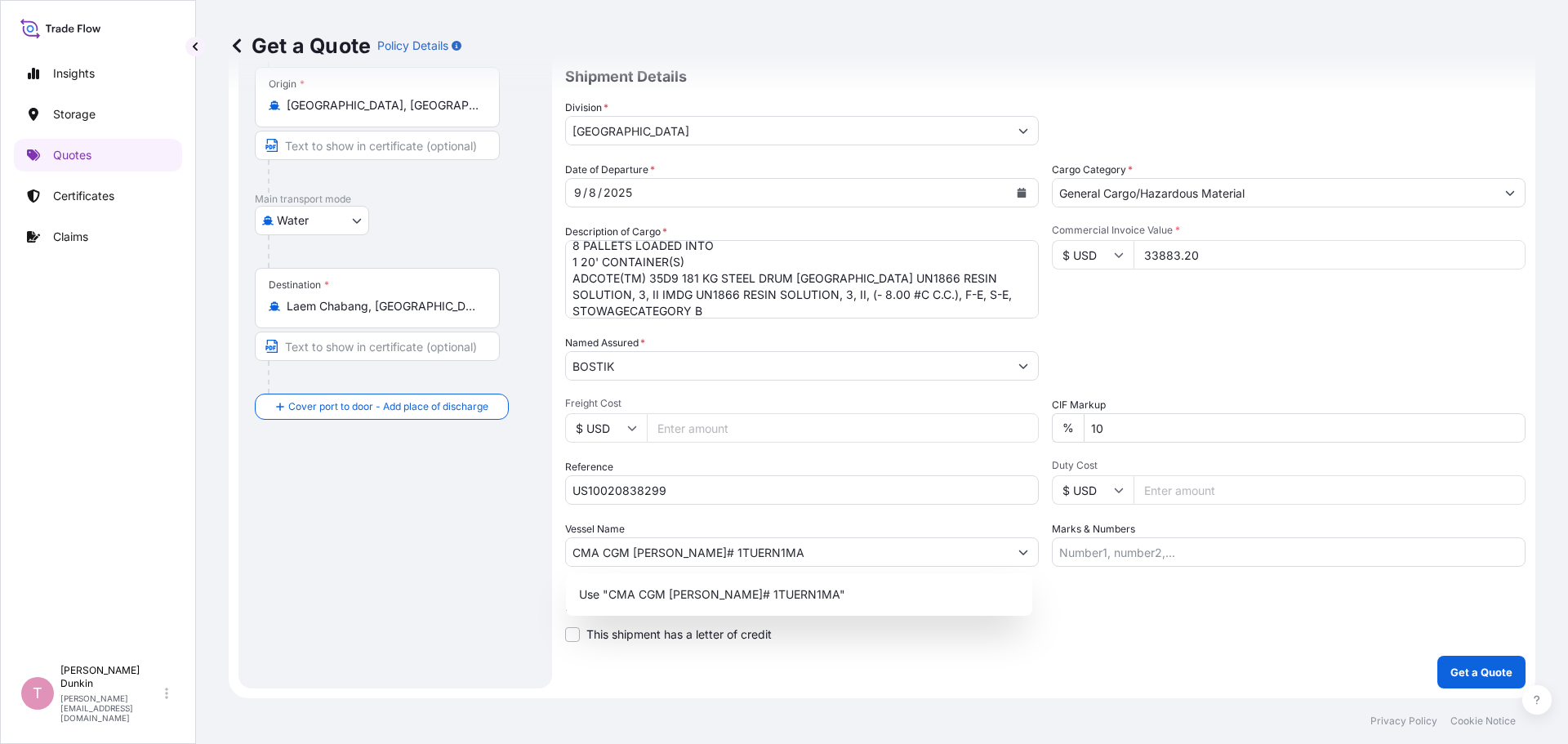
click at [827, 668] on div "Coverage Type All risks Covers losses or damages due to any cause, except for t…" at bounding box center [1045, 318] width 960 height 739
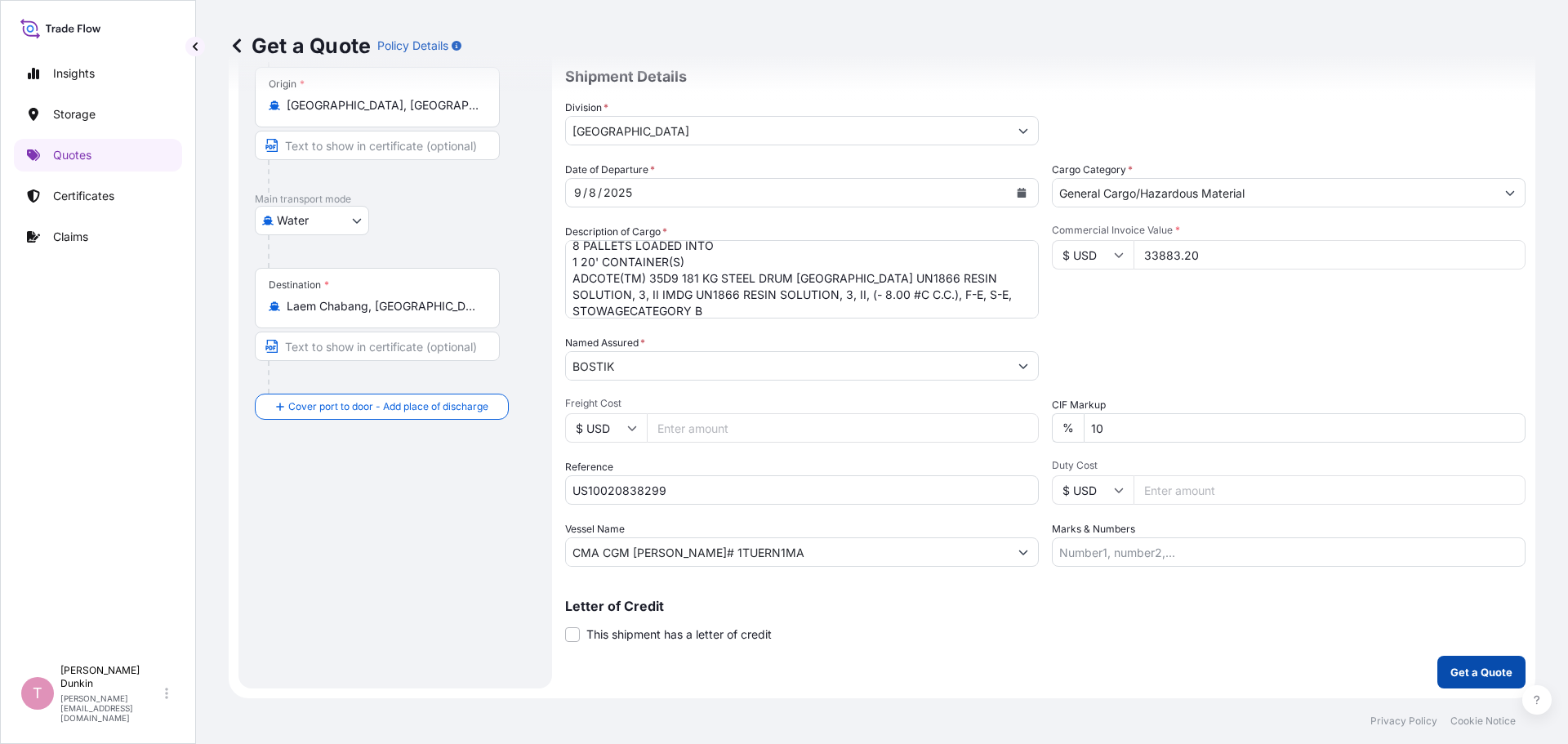
click at [1457, 677] on p "Get a Quote" at bounding box center [1482, 673] width 62 height 17
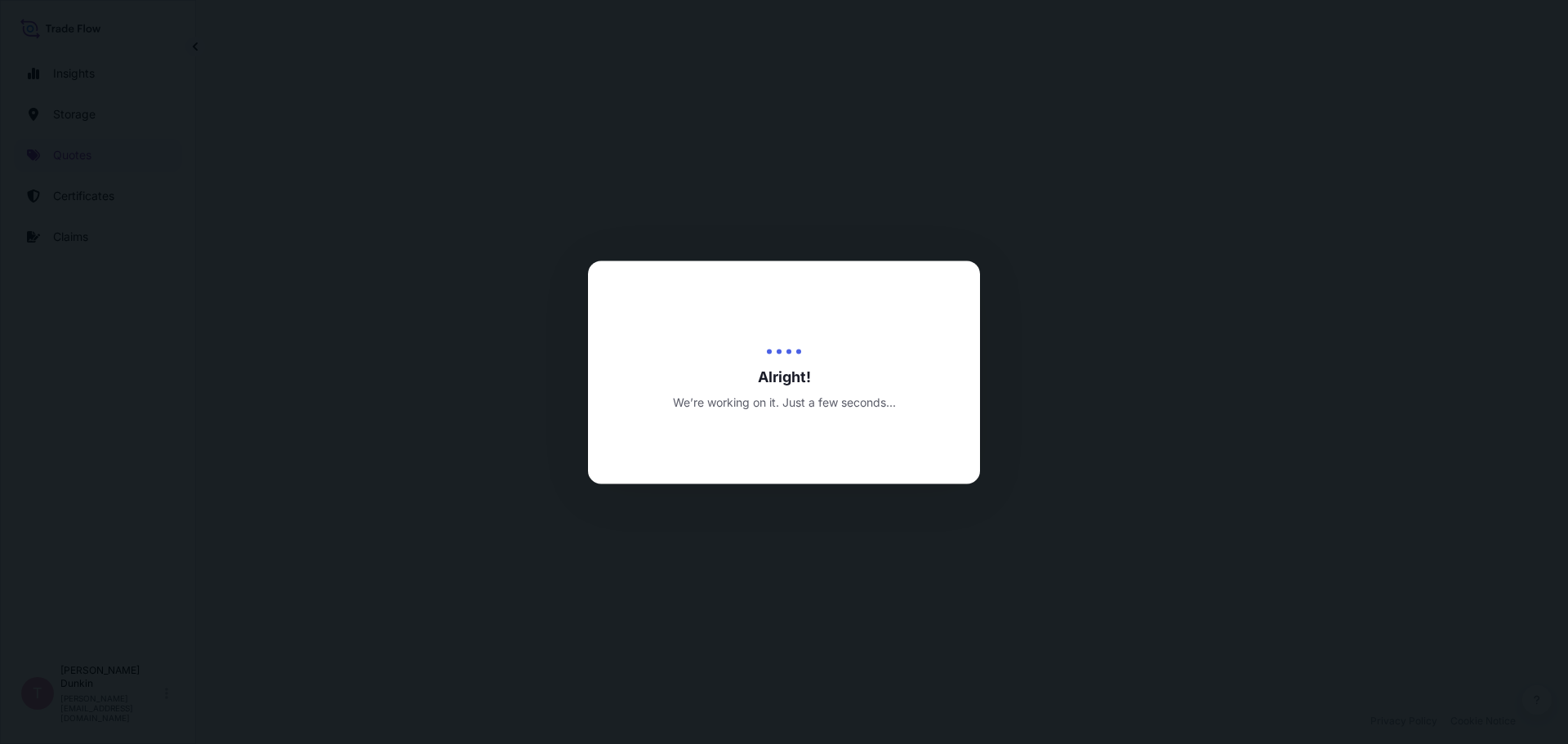
select select "Water"
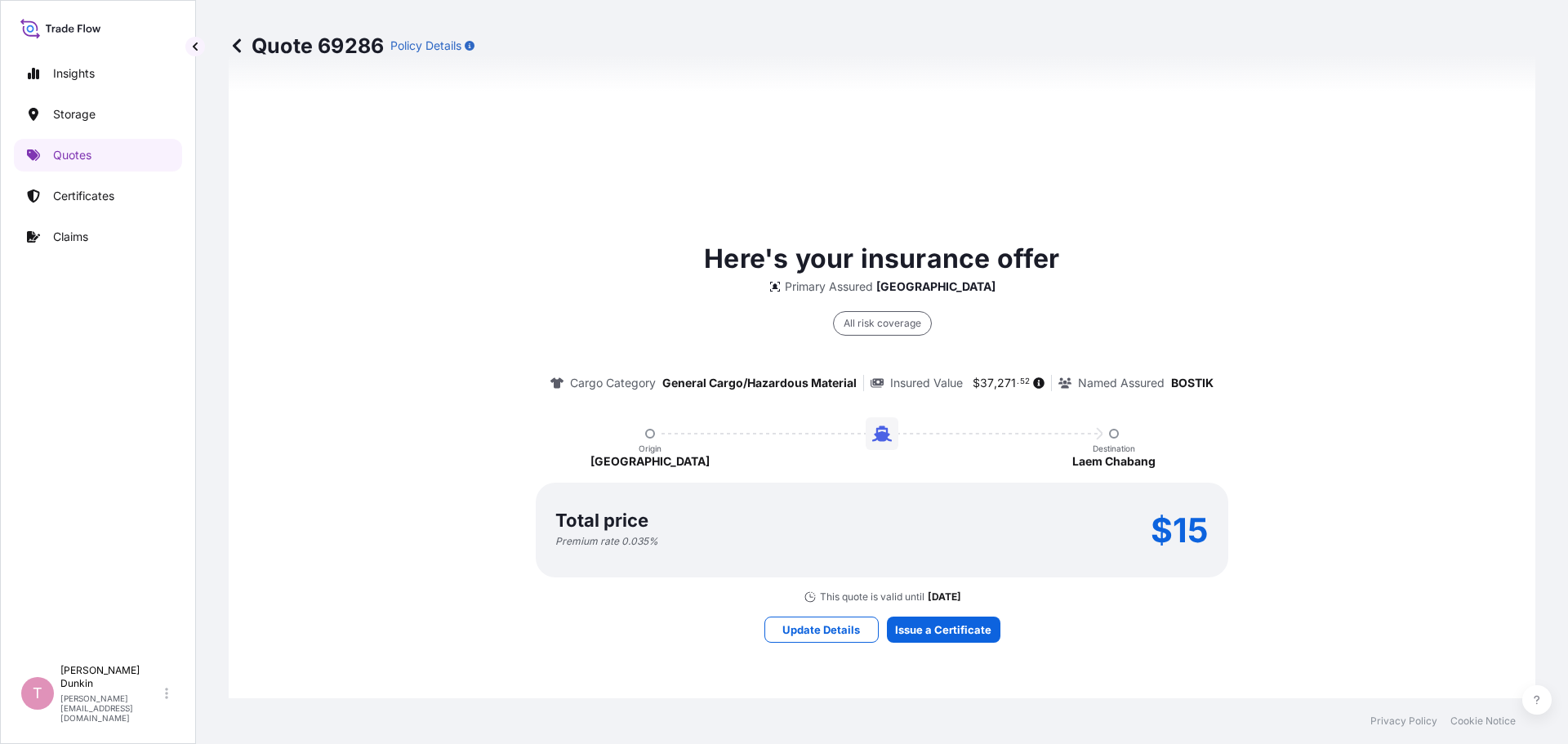
scroll to position [1193, 0]
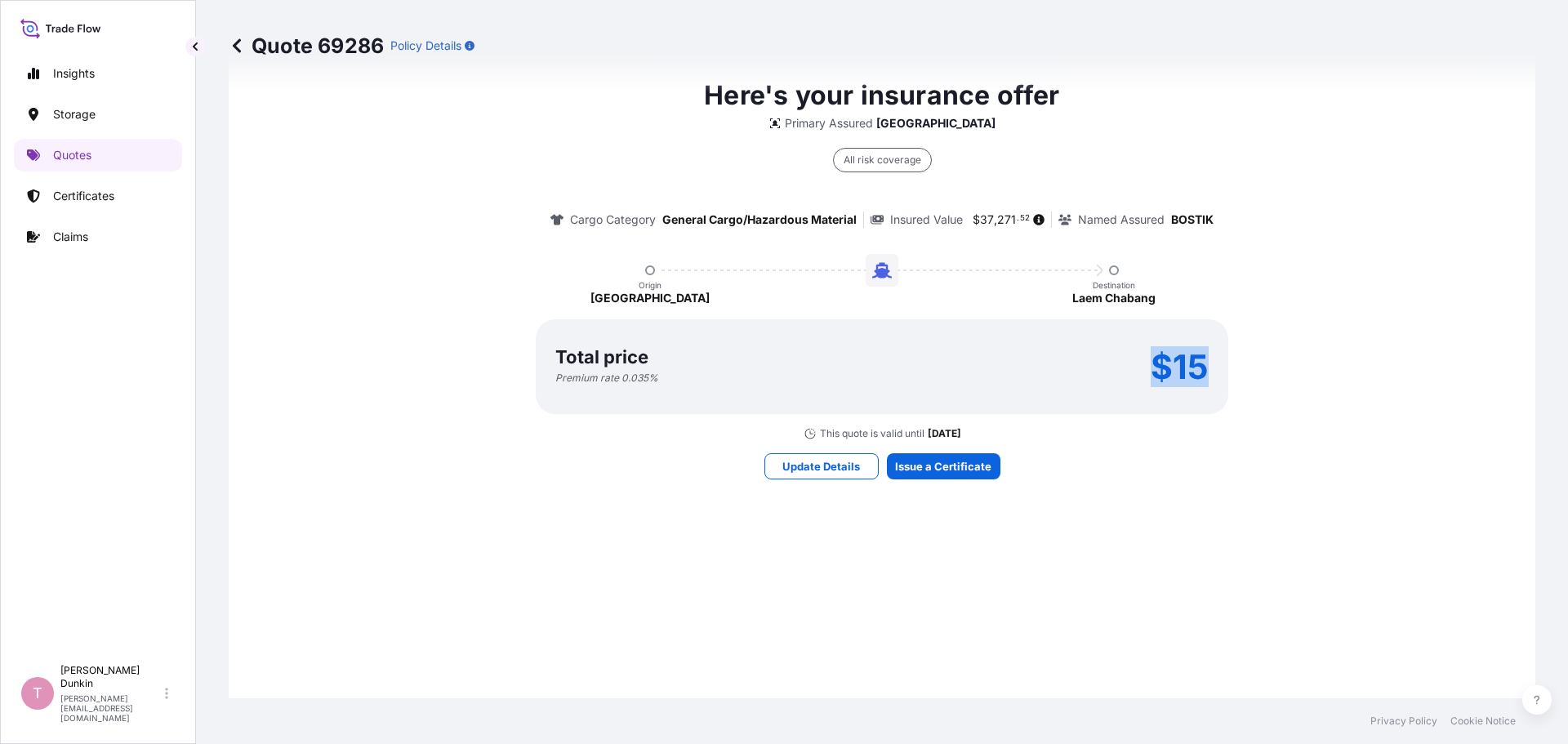
drag, startPoint x: 1138, startPoint y: 364, endPoint x: 1213, endPoint y: 370, distance: 75.2
click at [1213, 370] on div "Total price Premium rate 0.035 % $15" at bounding box center [881, 367] width 693 height 95
copy p "$15"
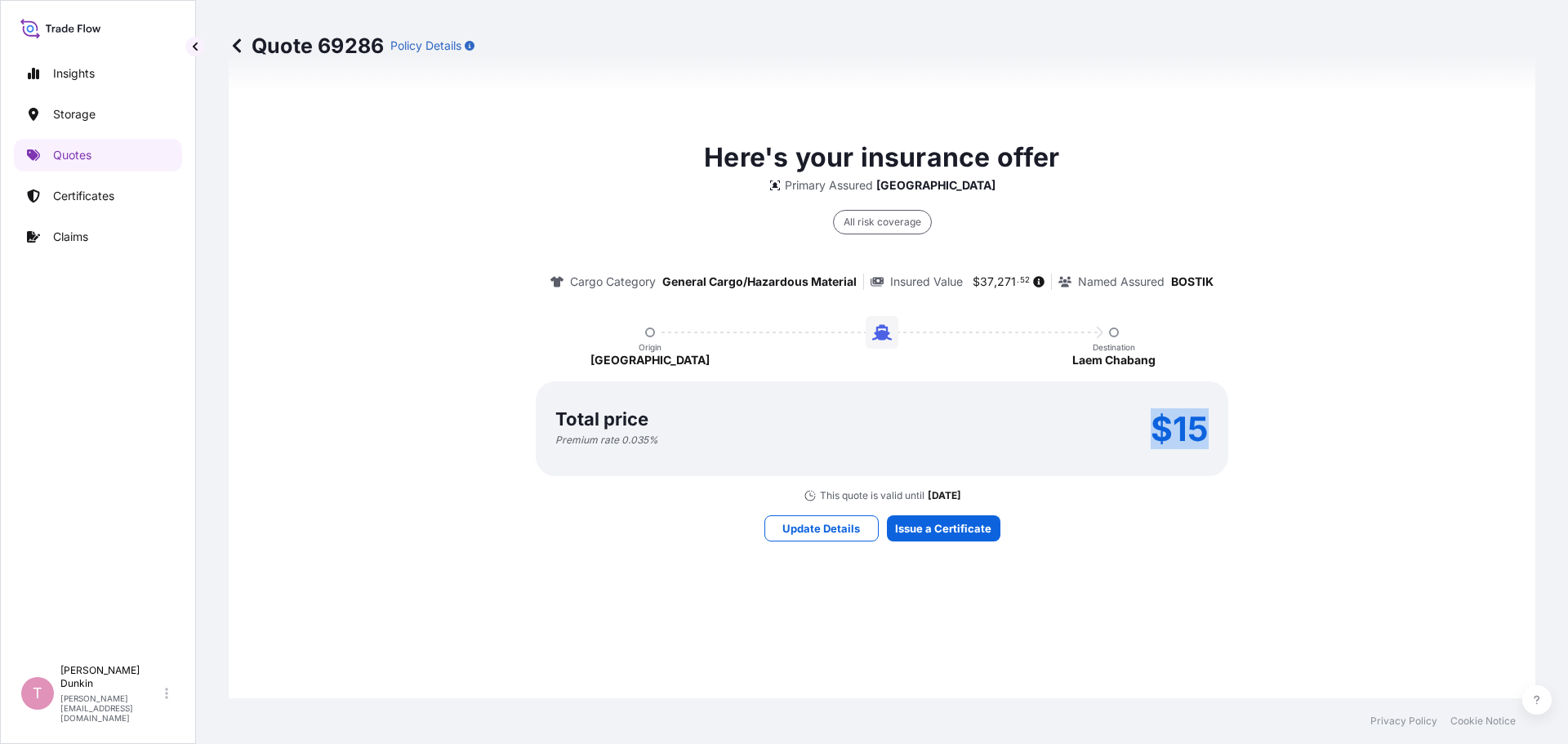
scroll to position [1049, 0]
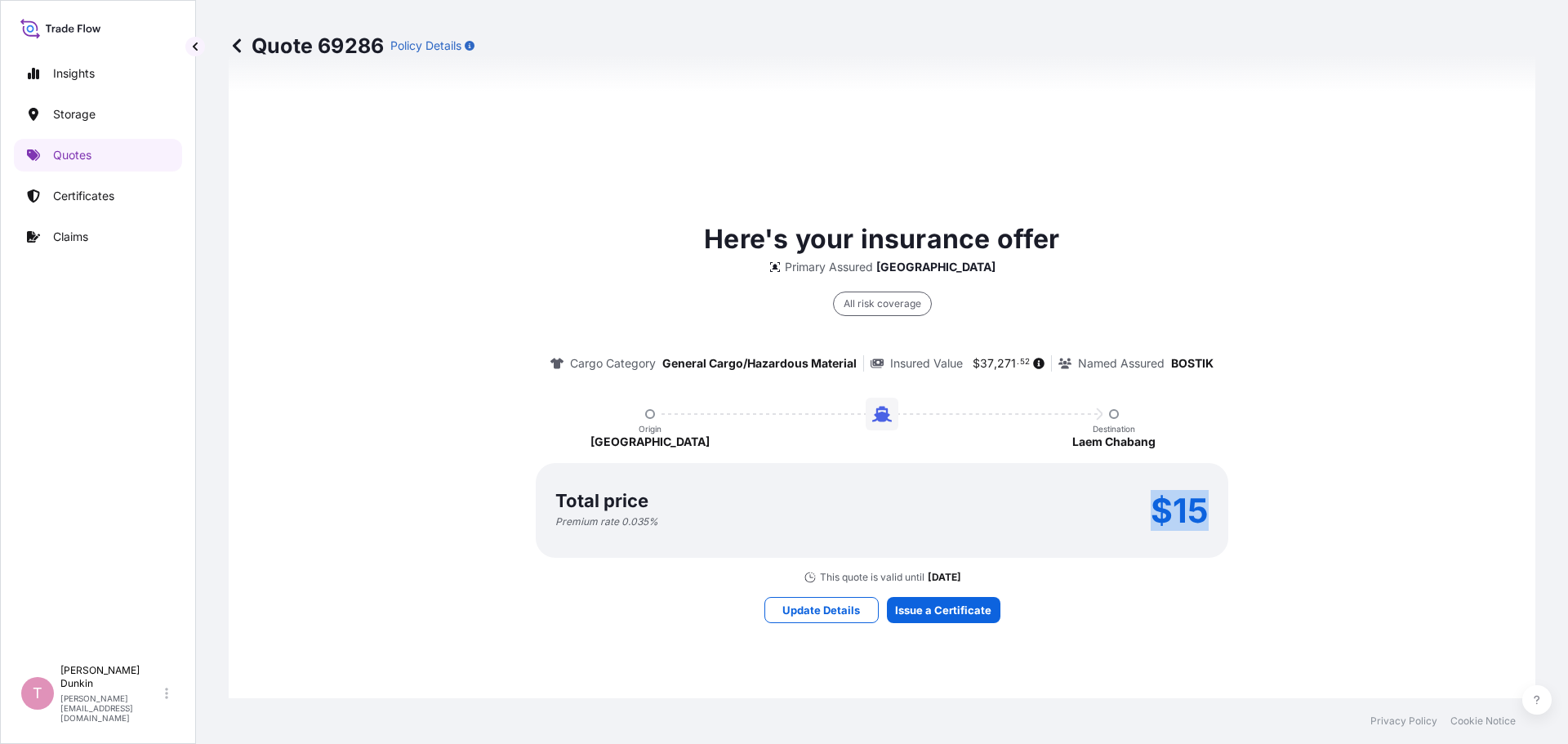
click at [938, 529] on div "Total price Premium rate 0.035 % $15" at bounding box center [881, 510] width 693 height 95
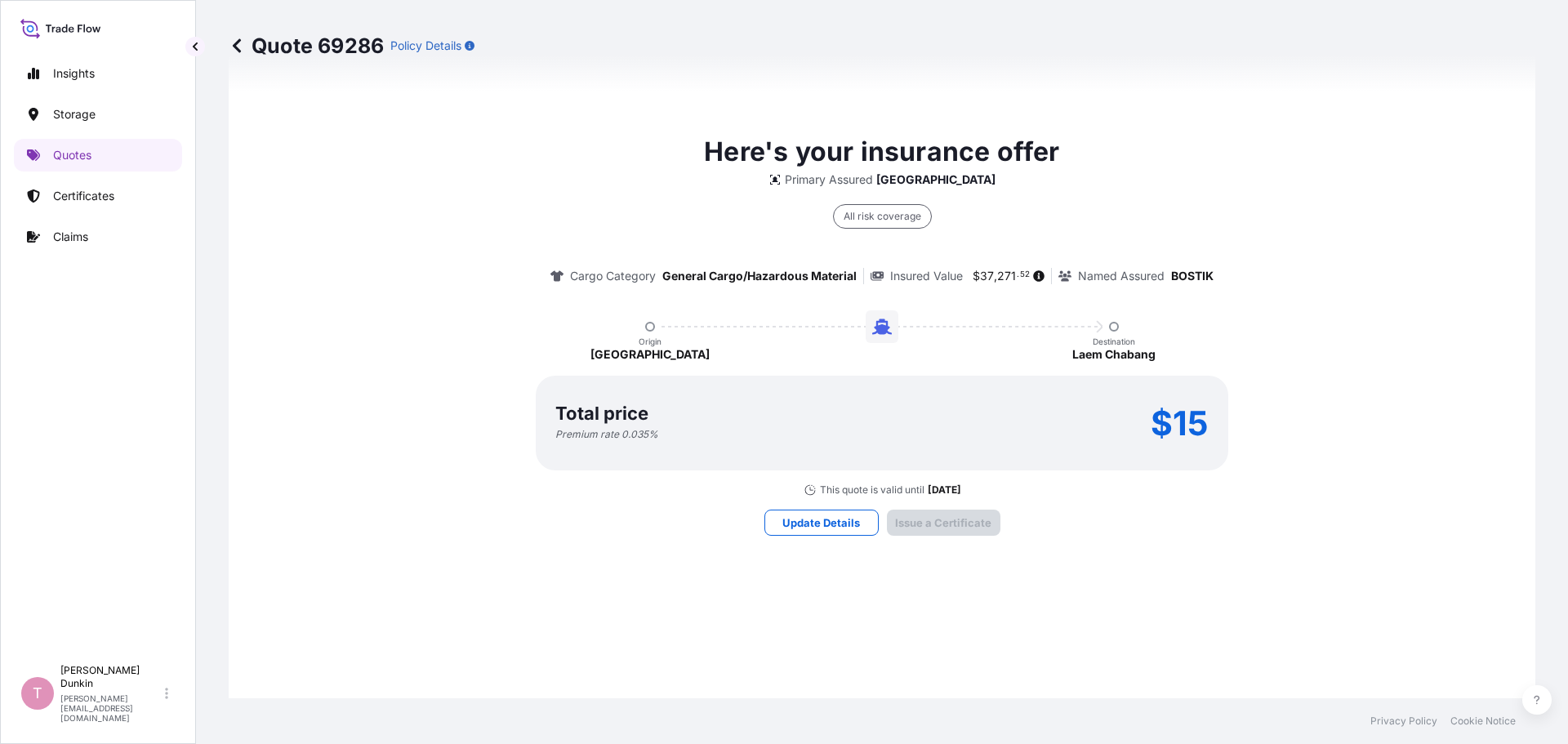
scroll to position [2335, 0]
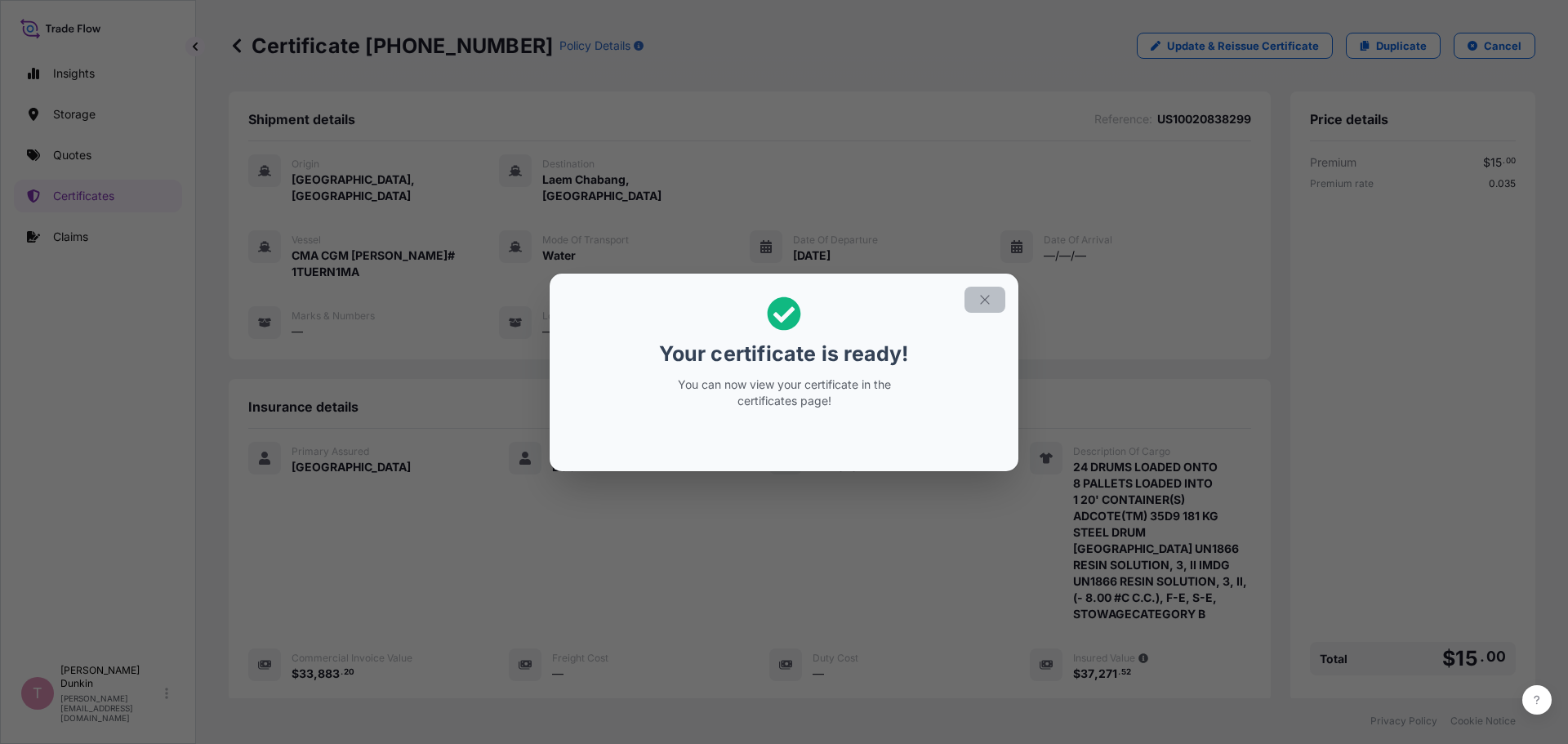
click at [989, 298] on icon "button" at bounding box center [985, 300] width 15 height 15
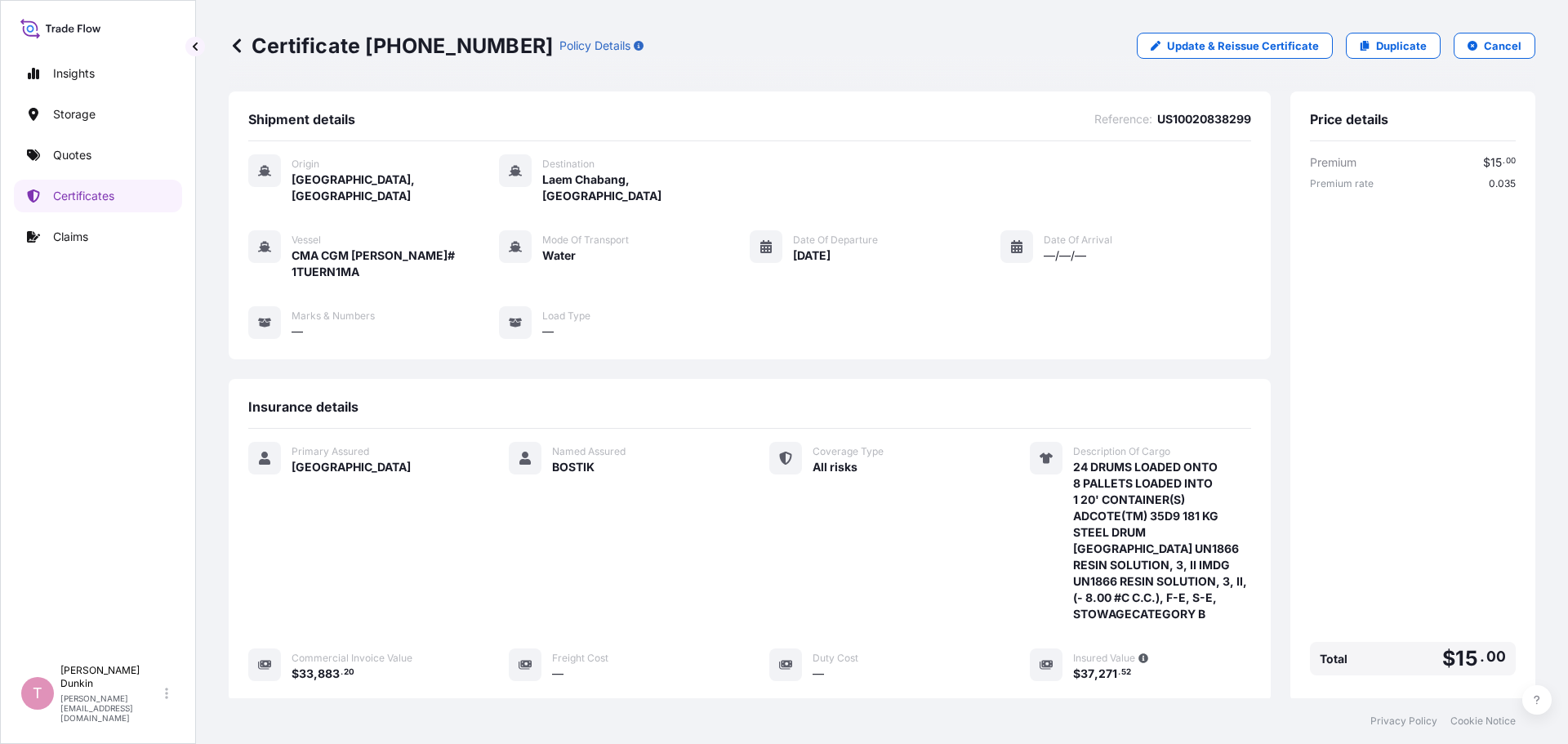
scroll to position [245, 0]
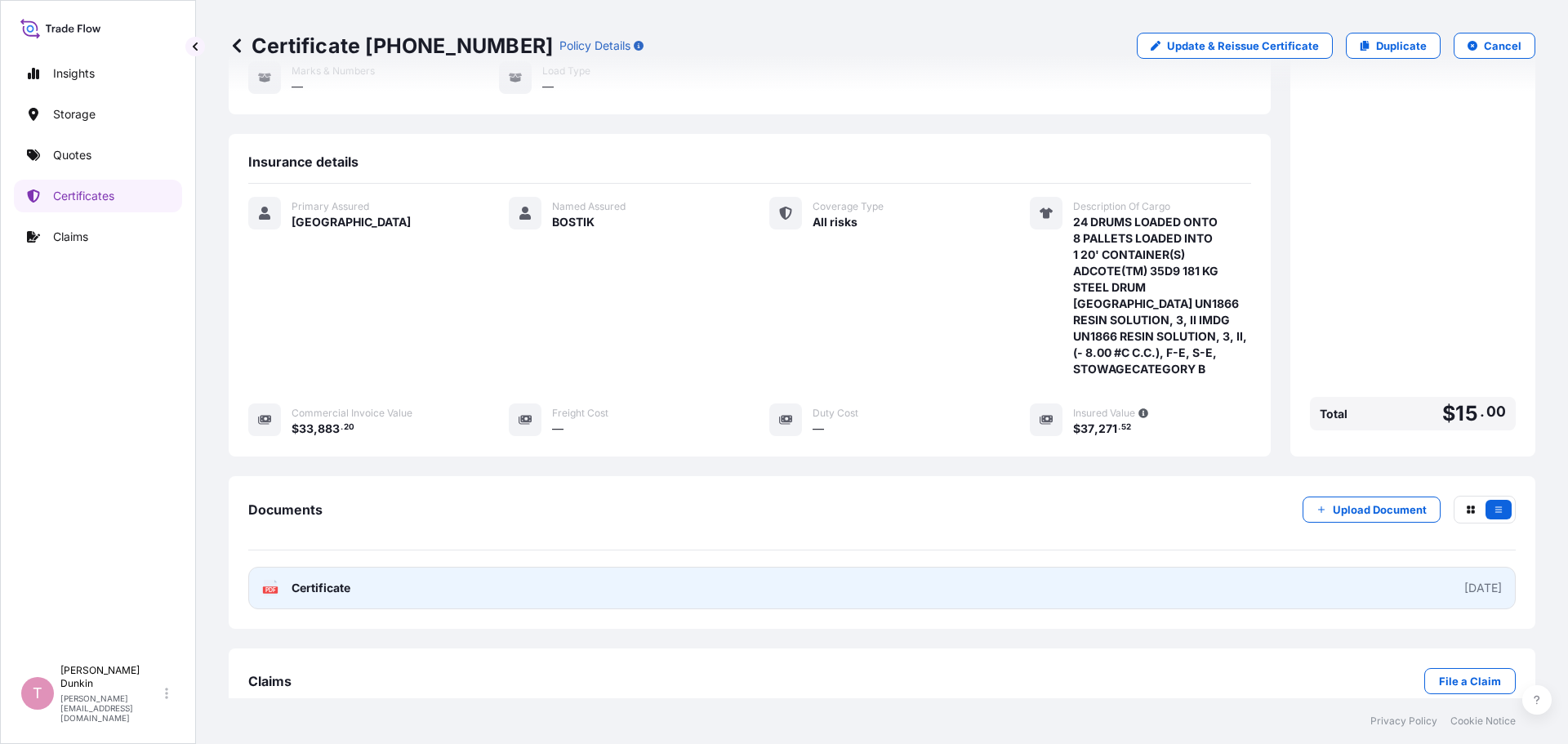
click at [269, 586] on rect at bounding box center [270, 589] width 15 height 7
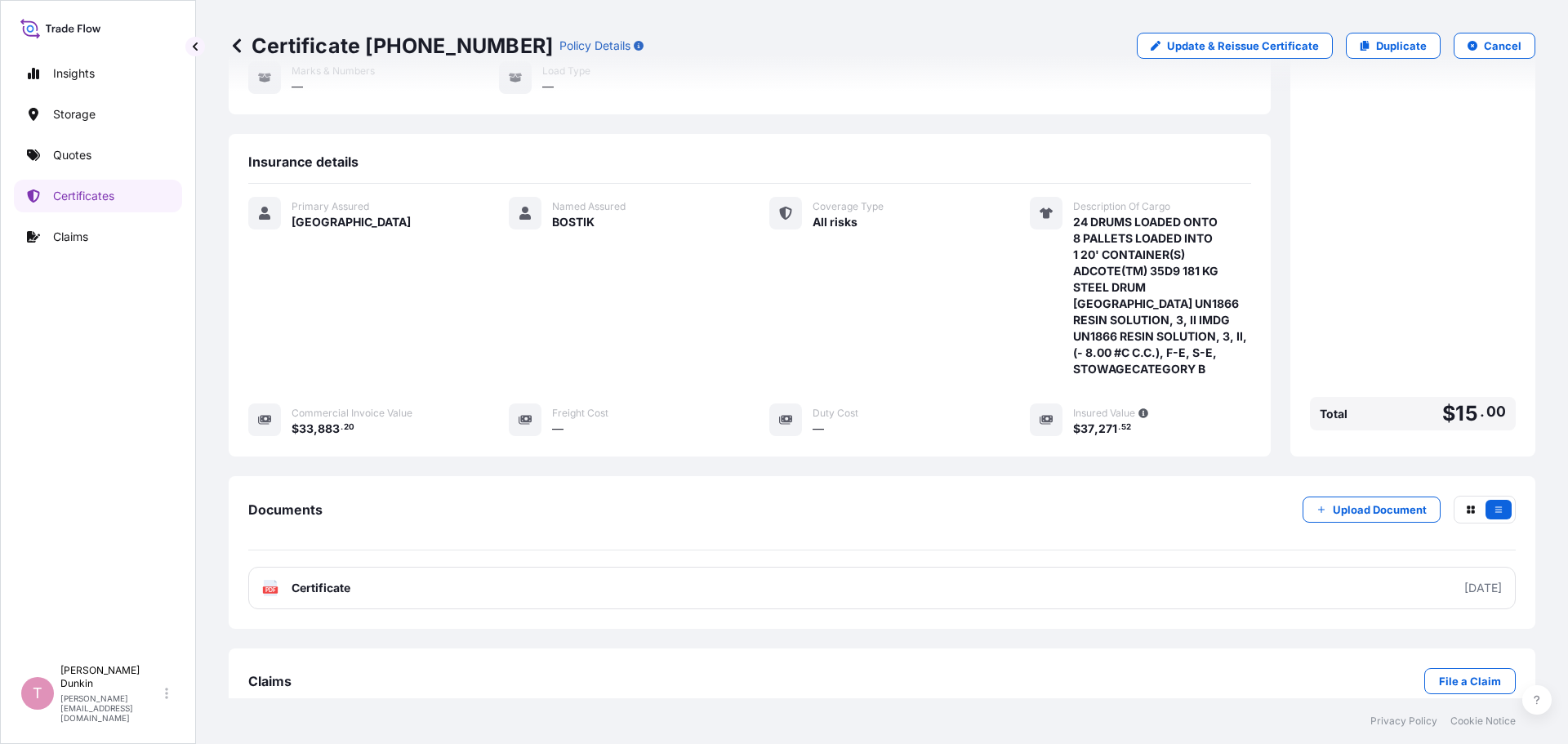
scroll to position [0, 0]
